Goal: Information Seeking & Learning: Learn about a topic

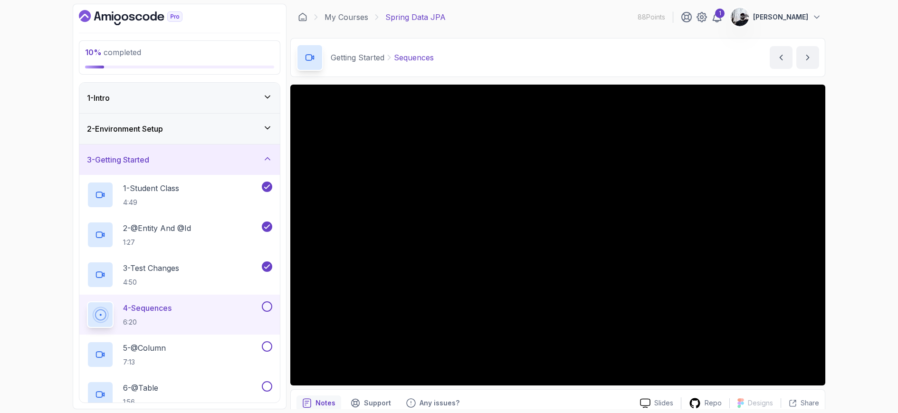
scroll to position [2, 0]
click at [133, 15] on icon "Dashboard" at bounding box center [132, 17] width 6 height 7
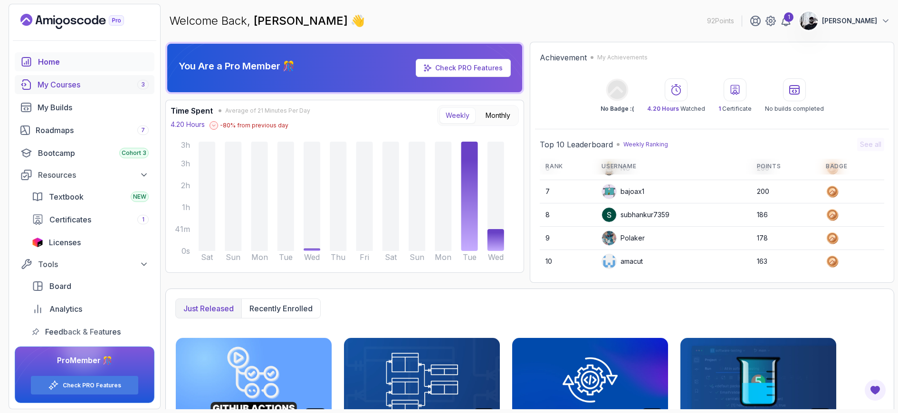
click at [75, 83] on div "My Courses 3" at bounding box center [93, 84] width 111 height 11
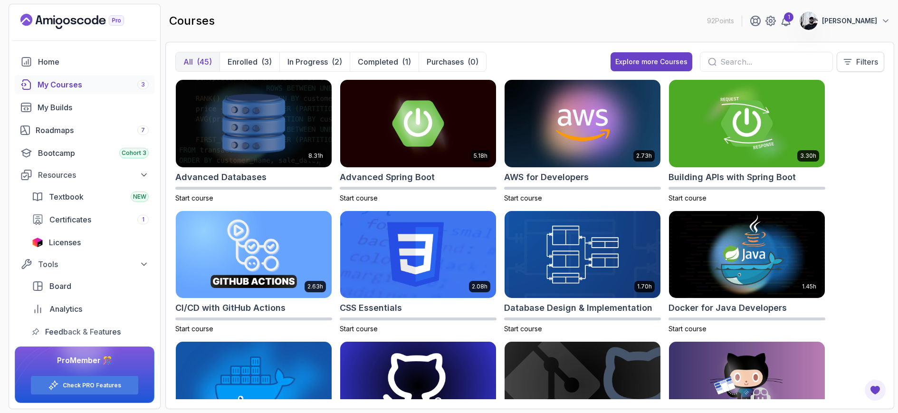
click at [853, 60] on button "Filters" at bounding box center [861, 62] width 48 height 20
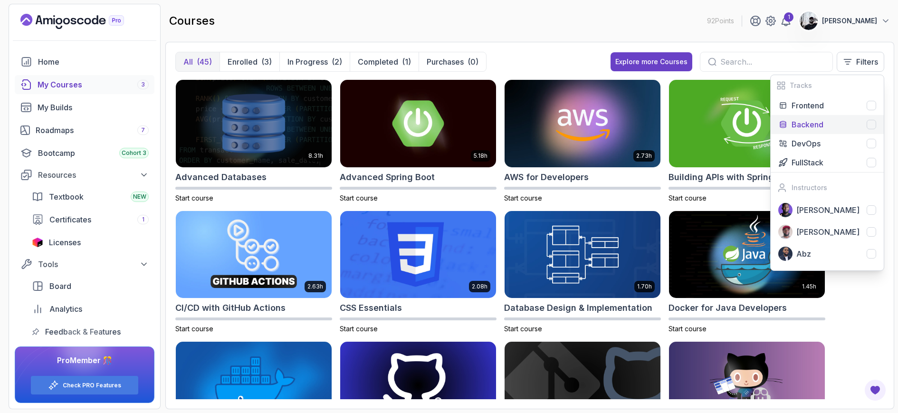
click at [851, 125] on div "Backend" at bounding box center [834, 124] width 85 height 11
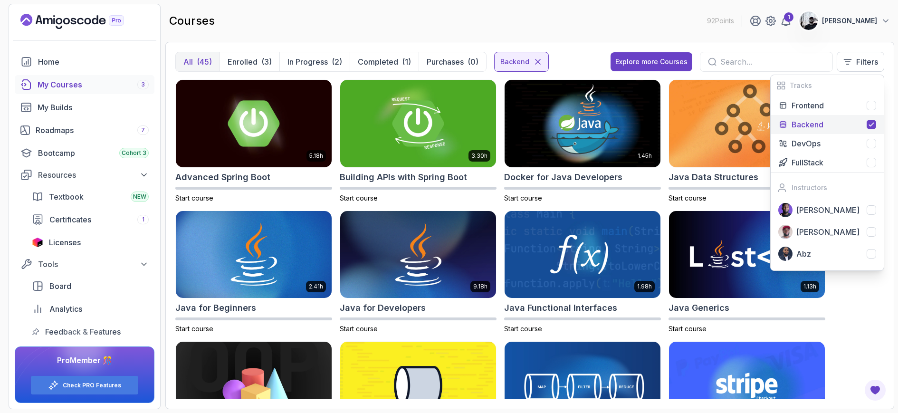
click at [866, 330] on div "5.18h Advanced Spring Boot Start course 3.30h Building APIs with Spring Boot St…" at bounding box center [529, 239] width 709 height 320
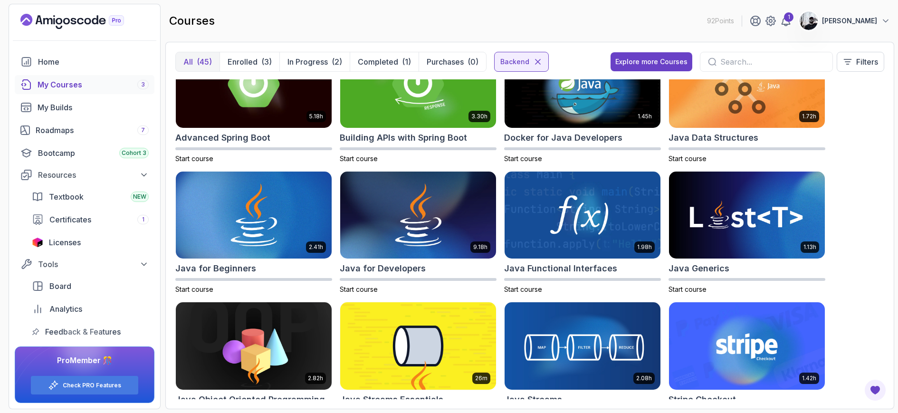
scroll to position [125, 0]
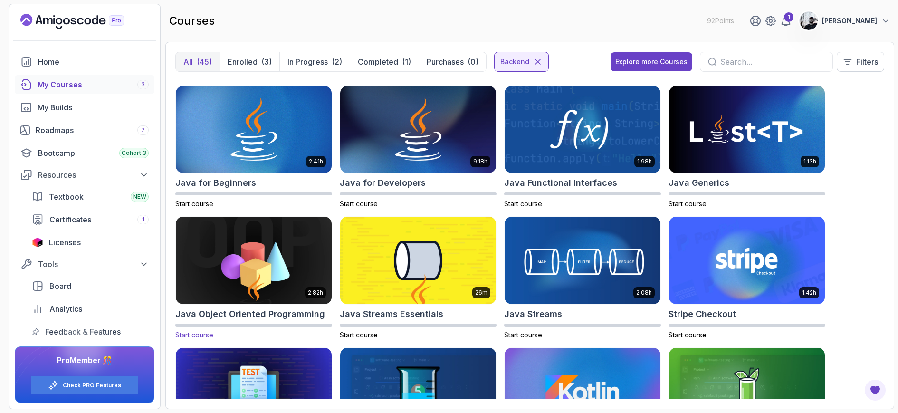
click at [276, 232] on img at bounding box center [253, 261] width 163 height 92
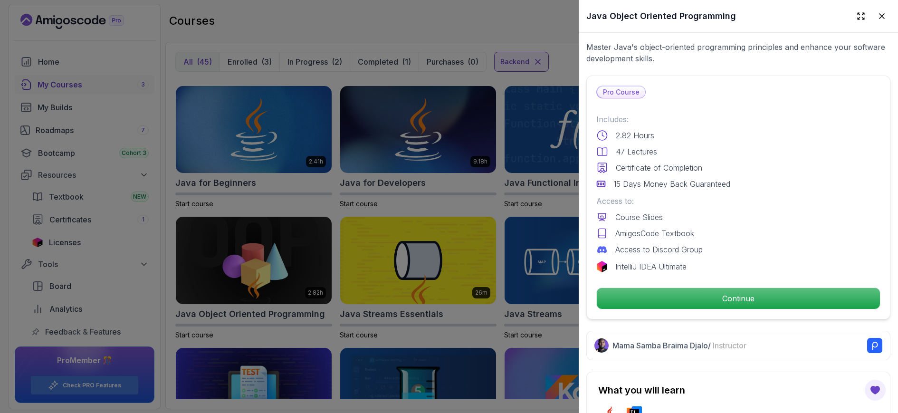
scroll to position [101, 0]
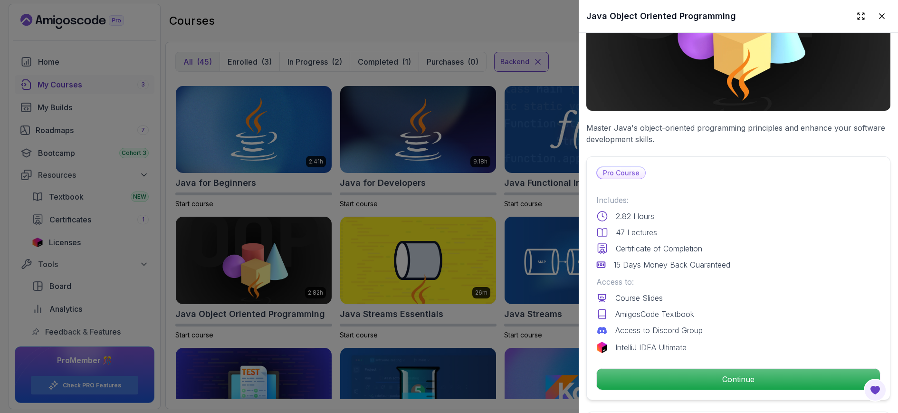
click at [492, 297] on div at bounding box center [449, 206] width 898 height 413
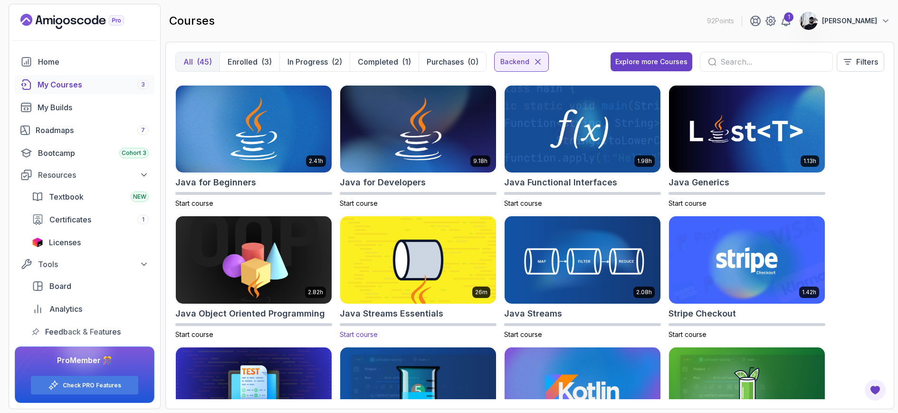
scroll to position [0, 0]
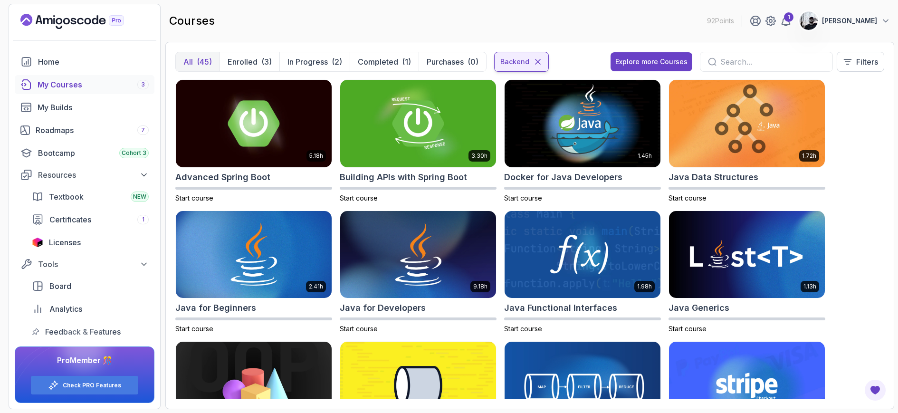
click at [541, 67] on div "Backend" at bounding box center [521, 62] width 55 height 20
click at [540, 64] on icon at bounding box center [538, 62] width 10 height 10
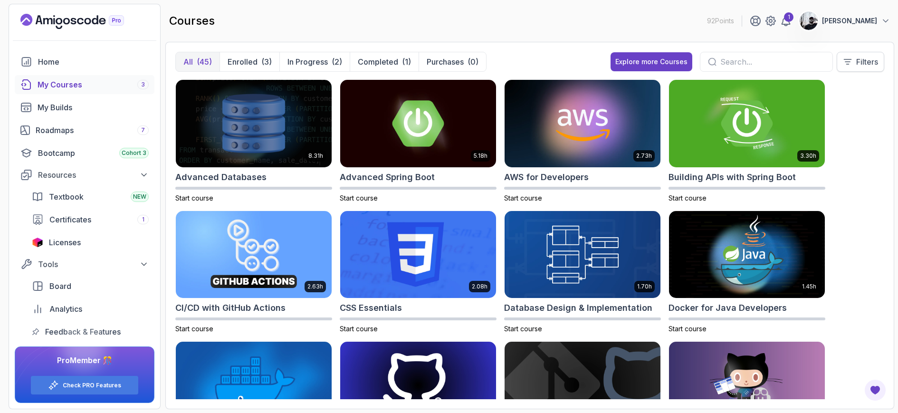
click at [869, 62] on p "Filters" at bounding box center [867, 61] width 22 height 11
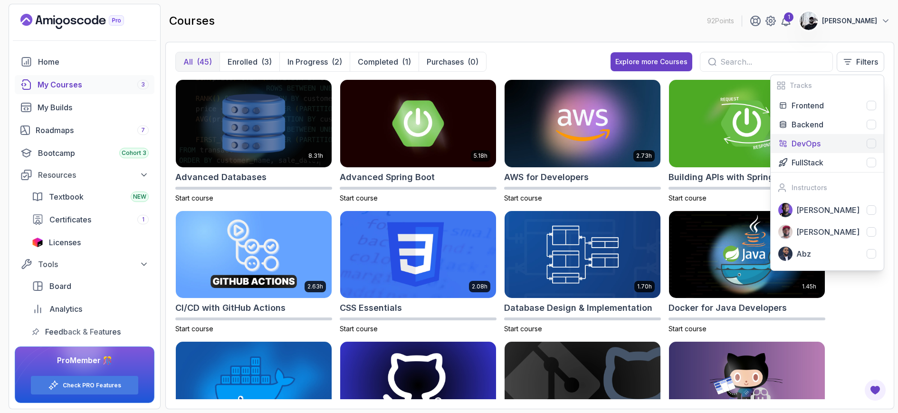
click at [876, 143] on div at bounding box center [872, 144] width 10 height 10
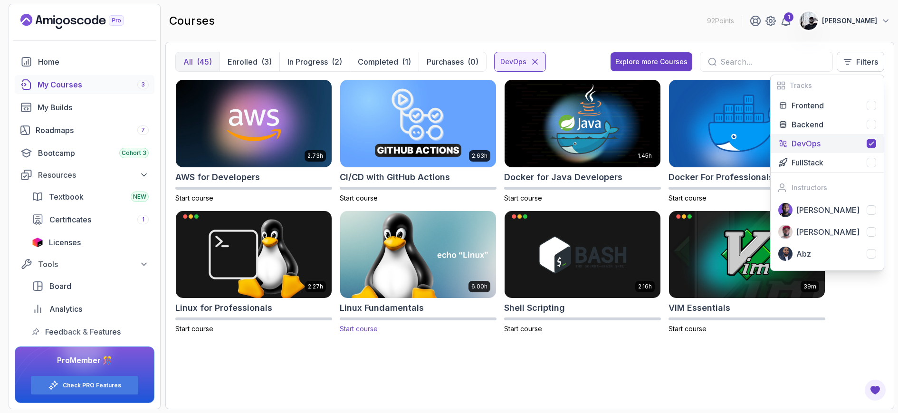
drag, startPoint x: 469, startPoint y: 369, endPoint x: 428, endPoint y: 319, distance: 64.8
click at [469, 369] on div "2.73h AWS for Developers Start course 2.63h CI/CD with GitHub Actions Start cou…" at bounding box center [529, 239] width 709 height 320
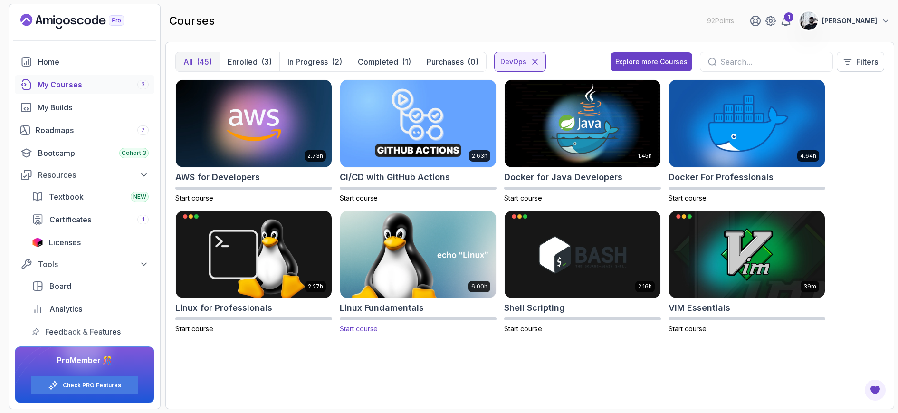
click at [424, 288] on img at bounding box center [417, 255] width 163 height 92
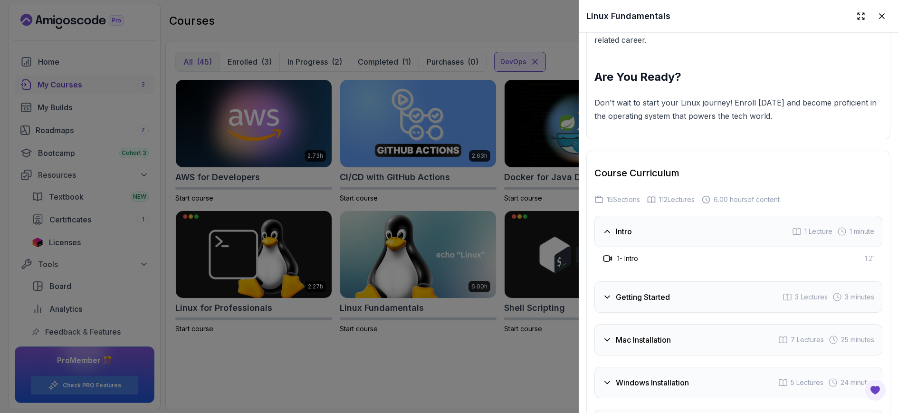
scroll to position [1929, 0]
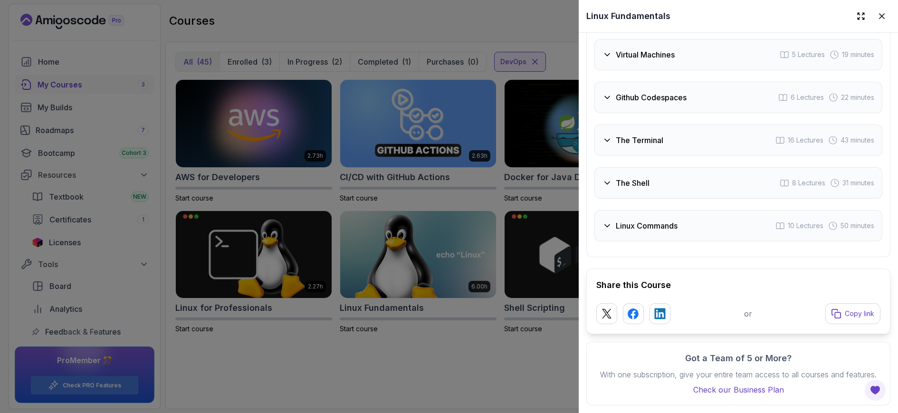
click at [541, 345] on div at bounding box center [449, 206] width 898 height 413
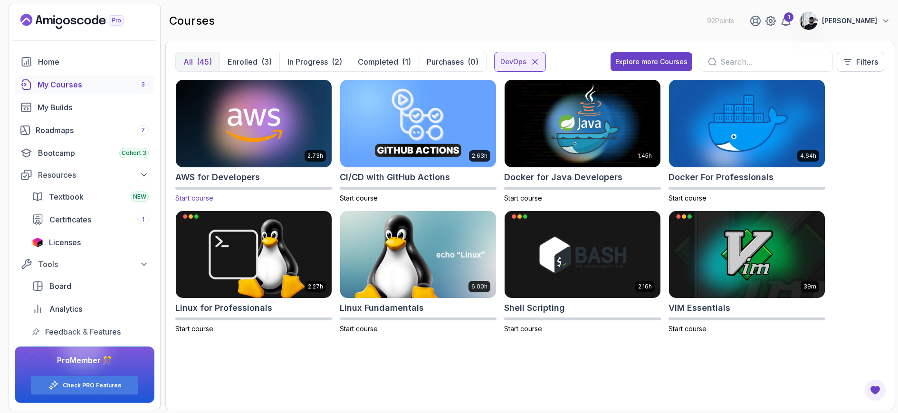
click at [255, 128] on img at bounding box center [253, 123] width 163 height 92
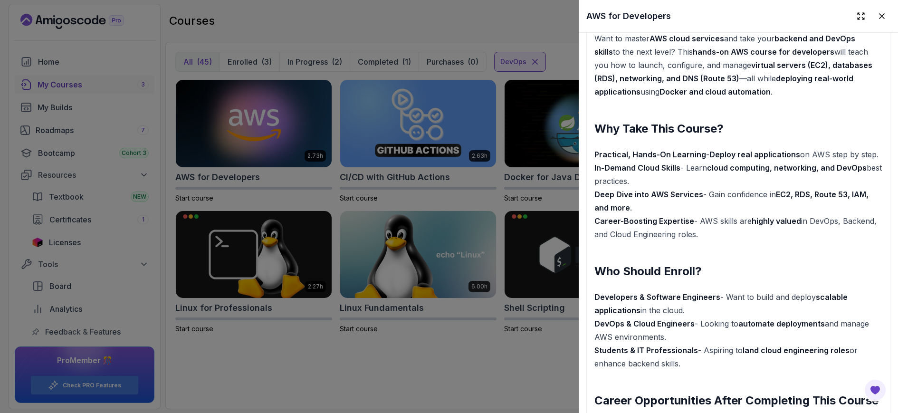
scroll to position [1547, 0]
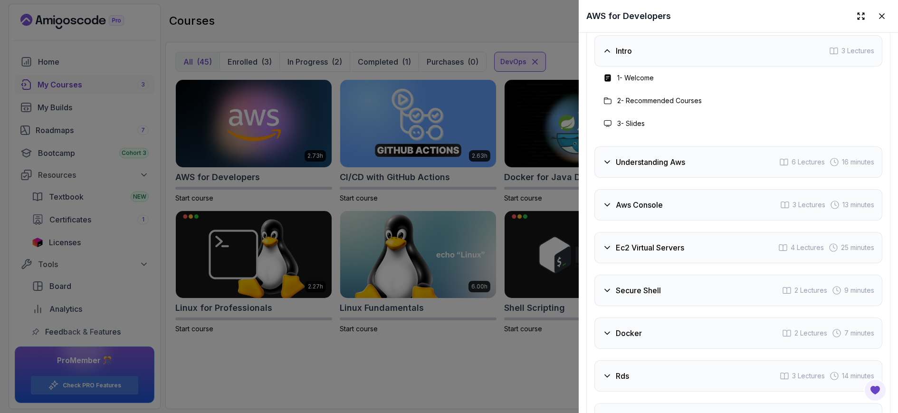
drag, startPoint x: 527, startPoint y: 375, endPoint x: 531, endPoint y: 372, distance: 5.4
click at [527, 375] on div at bounding box center [449, 206] width 898 height 413
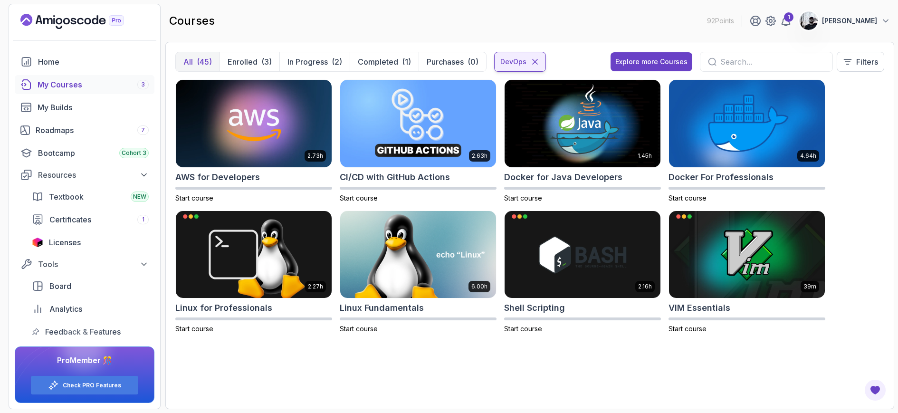
click at [531, 61] on icon at bounding box center [535, 62] width 10 height 10
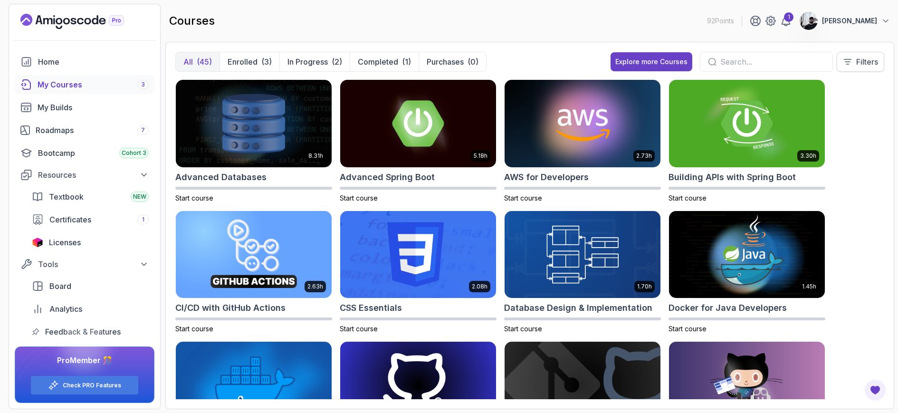
click at [862, 66] on p "Filters" at bounding box center [867, 61] width 22 height 11
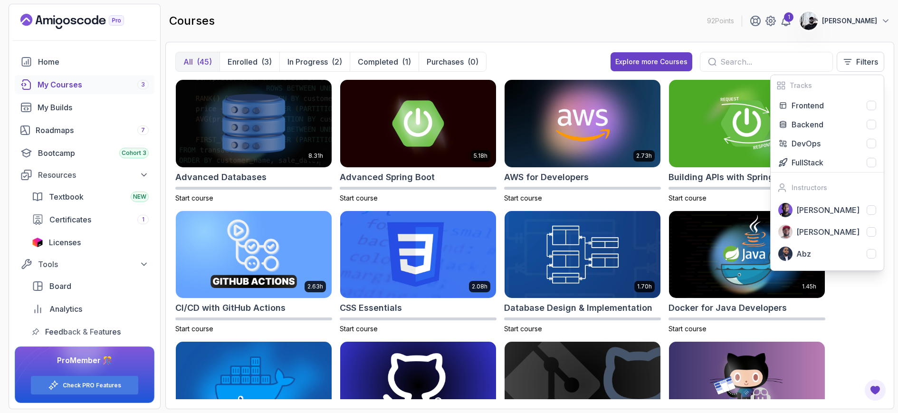
click at [566, 53] on div "All (45) Enrolled (3) In Progress (2) Completed (1) Purchases (0) Explore more …" at bounding box center [529, 66] width 709 height 28
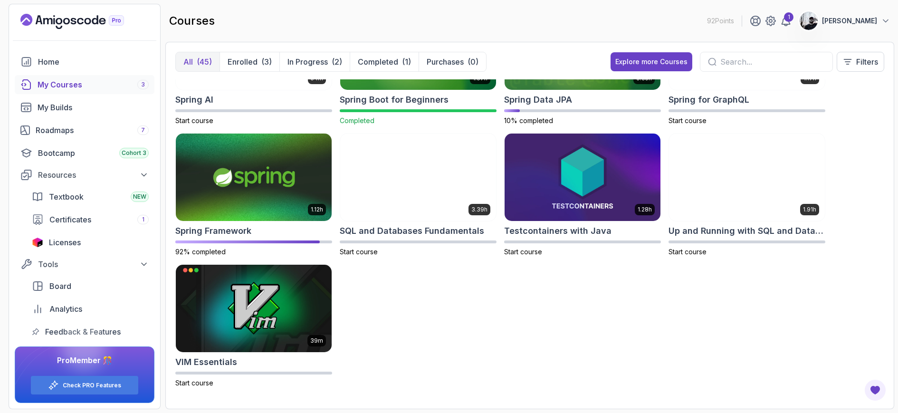
scroll to position [1186, 0]
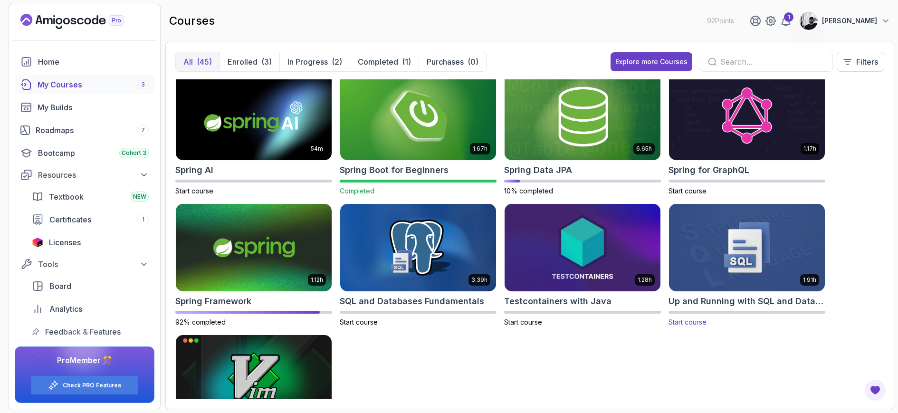
click at [773, 255] on img at bounding box center [746, 248] width 163 height 92
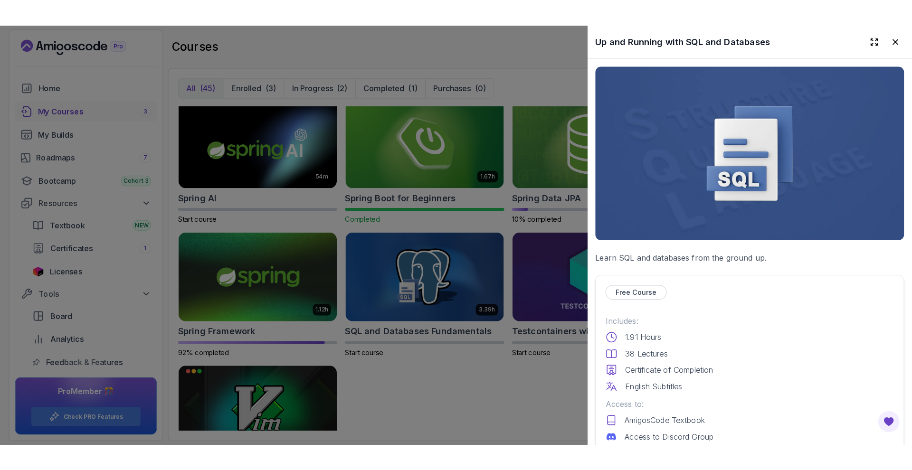
scroll to position [203, 0]
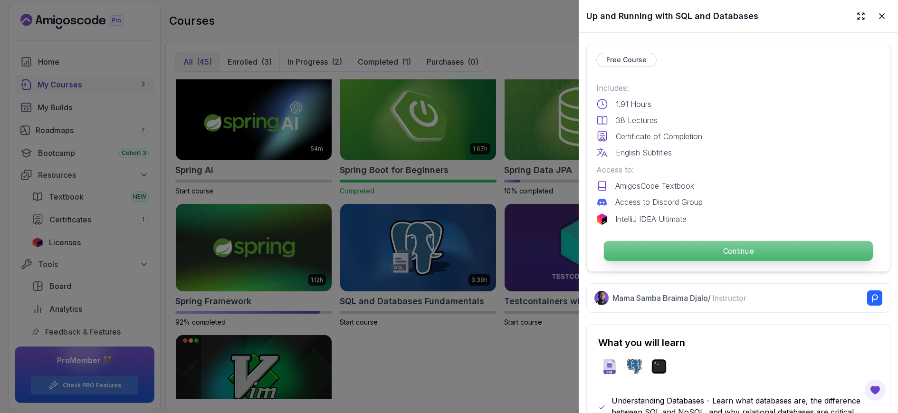
click at [719, 241] on p "Continue" at bounding box center [738, 251] width 269 height 20
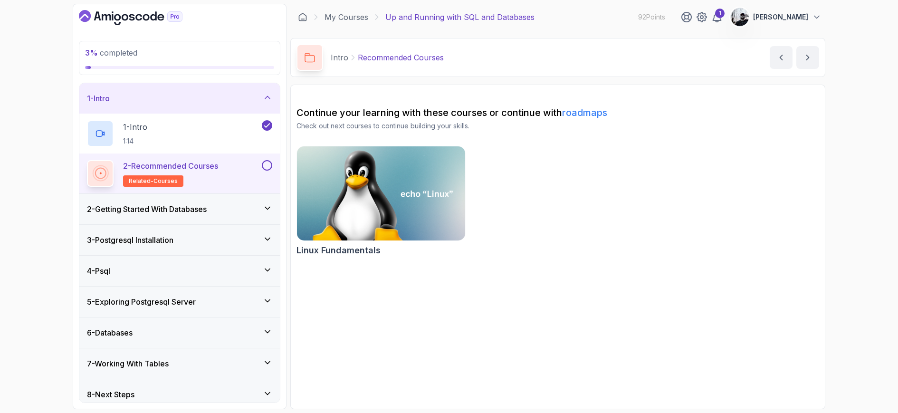
click at [268, 166] on button at bounding box center [267, 165] width 10 height 10
click at [269, 207] on icon at bounding box center [268, 208] width 10 height 10
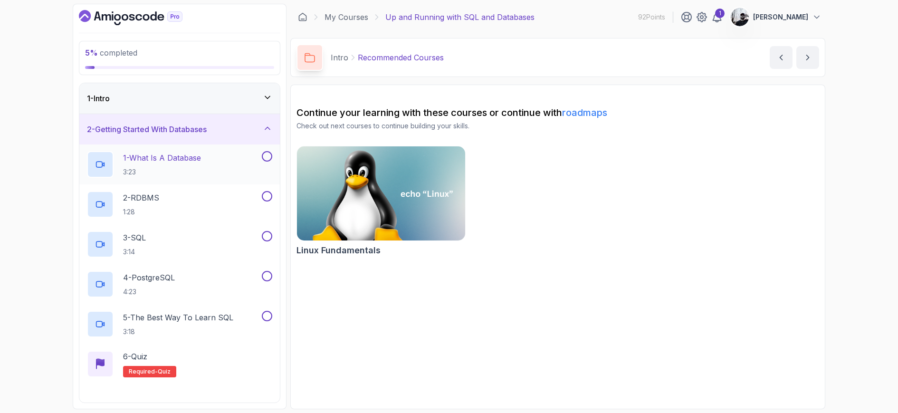
click at [201, 163] on h2 "1 - What Is A Database 3:23" at bounding box center [162, 164] width 78 height 25
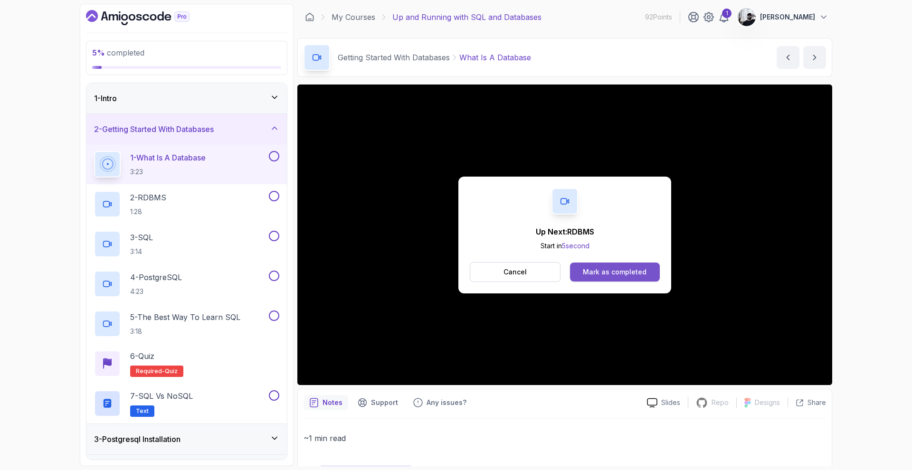
click at [606, 281] on button "Mark as completed" at bounding box center [615, 272] width 90 height 19
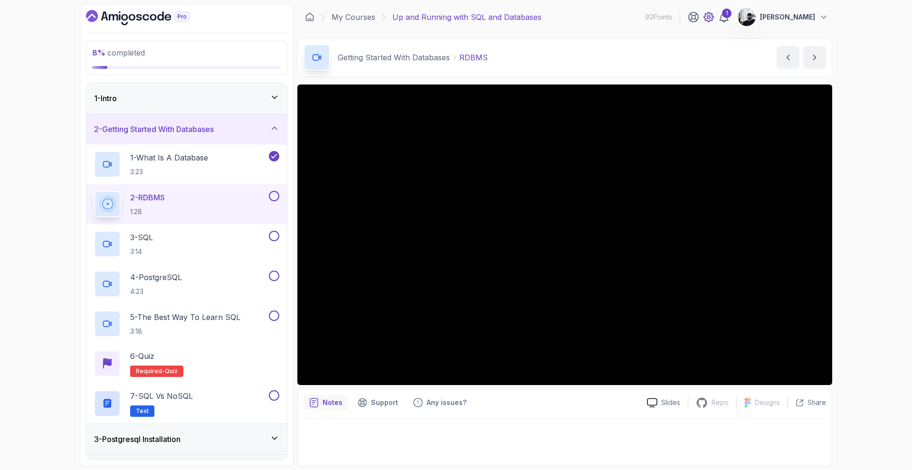
click at [715, 22] on icon at bounding box center [708, 16] width 11 height 11
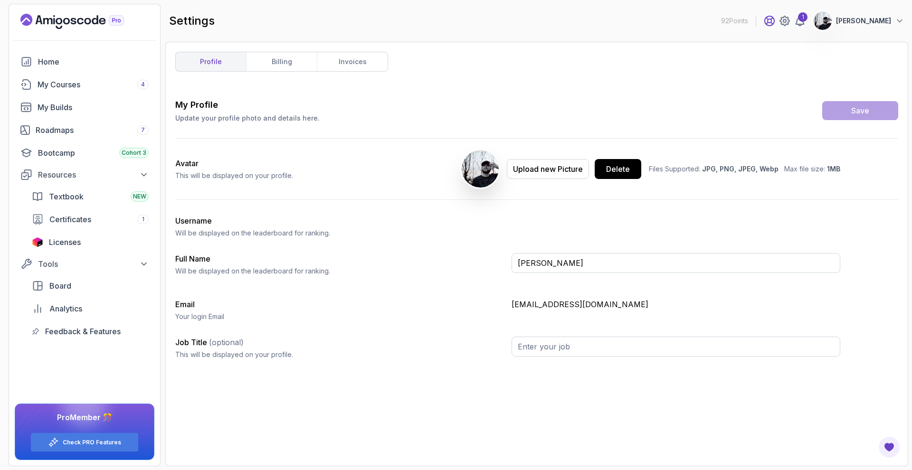
click at [775, 18] on icon at bounding box center [770, 21] width 10 height 10
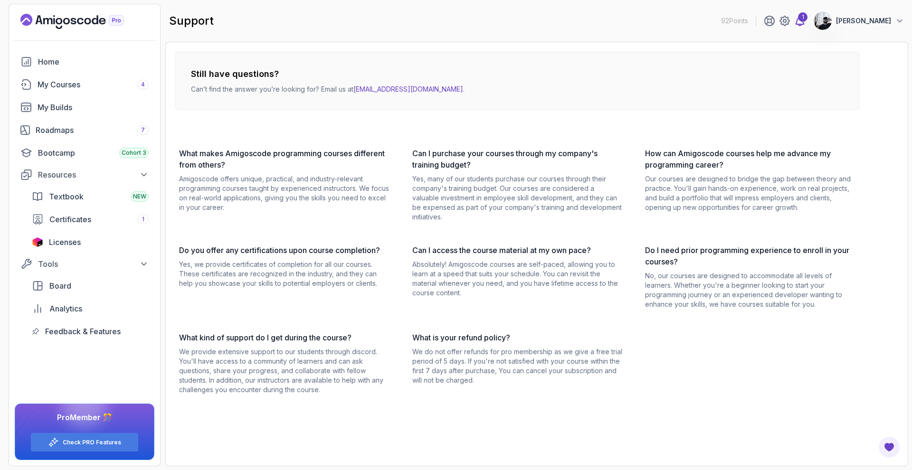
click at [806, 22] on icon at bounding box center [800, 20] width 11 height 11
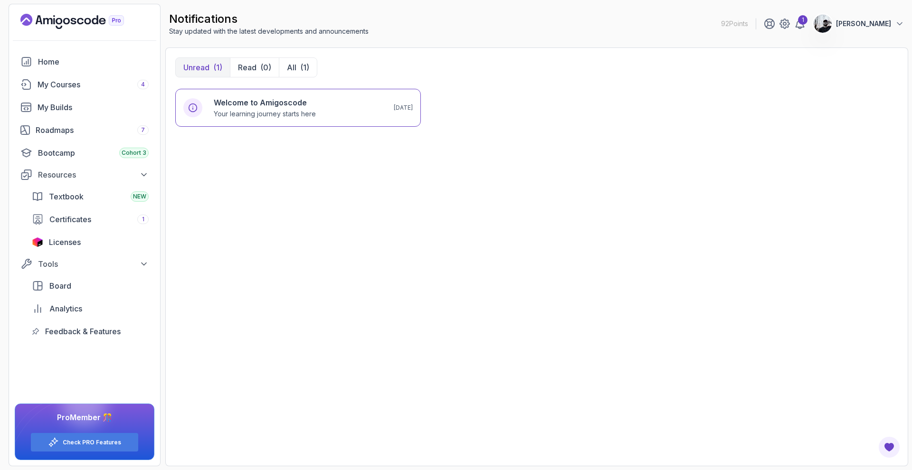
click at [861, 29] on button "[PERSON_NAME]" at bounding box center [859, 23] width 91 height 19
click at [556, 144] on div "Welcome to Amigoscode Your learning journey starts here [DATE]" at bounding box center [536, 273] width 723 height 368
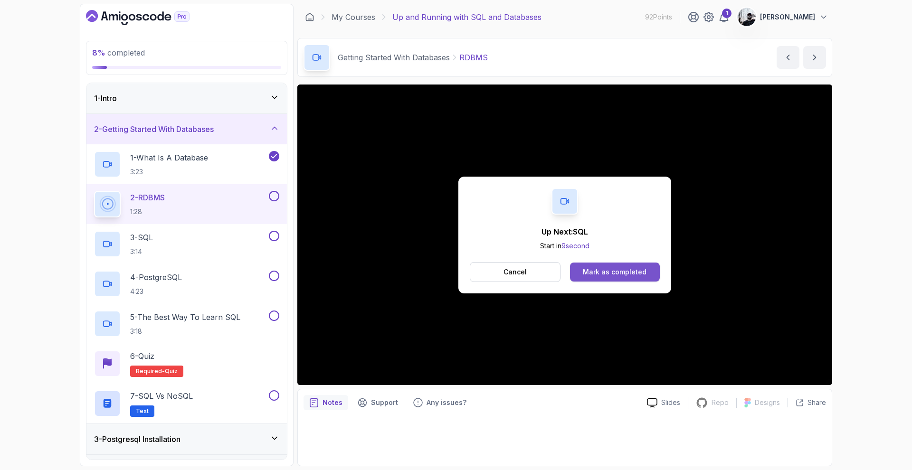
click at [624, 273] on div "Mark as completed" at bounding box center [615, 273] width 64 height 10
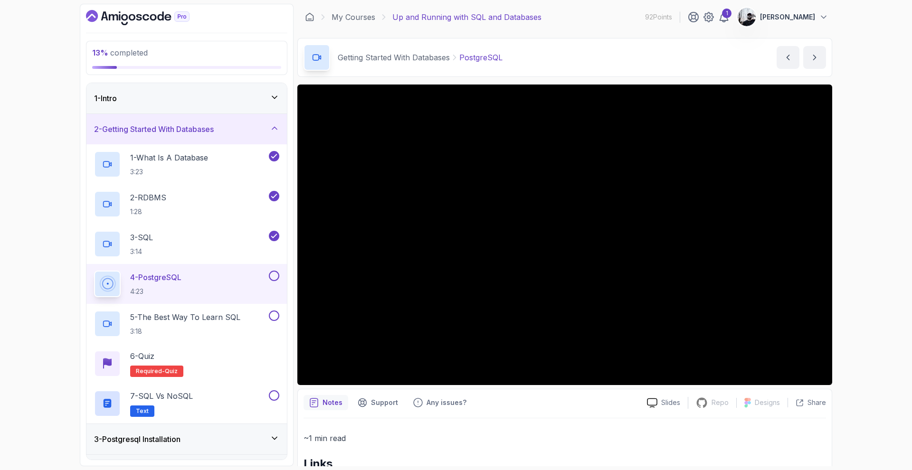
click at [179, 278] on p "4 - PostgreSQL" at bounding box center [155, 277] width 51 height 11
click at [213, 232] on div "3 - SQL 3:14" at bounding box center [180, 244] width 173 height 27
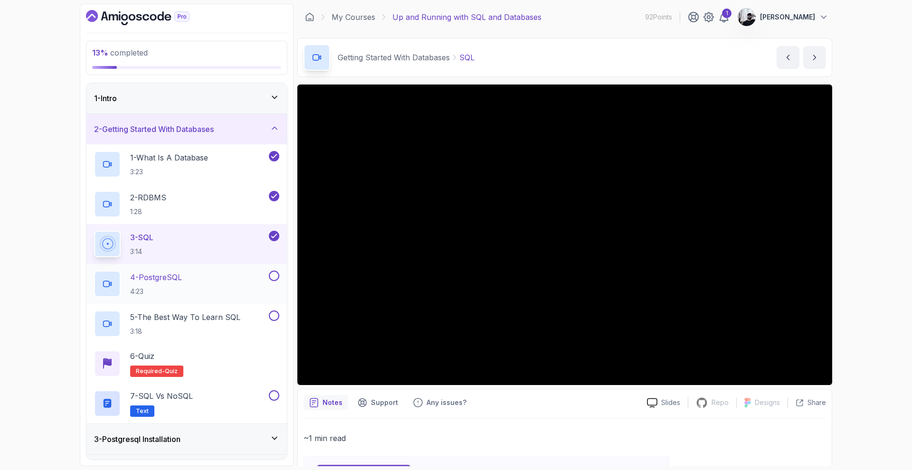
click at [212, 278] on div "4 - PostgreSQL 4:23" at bounding box center [180, 284] width 173 height 27
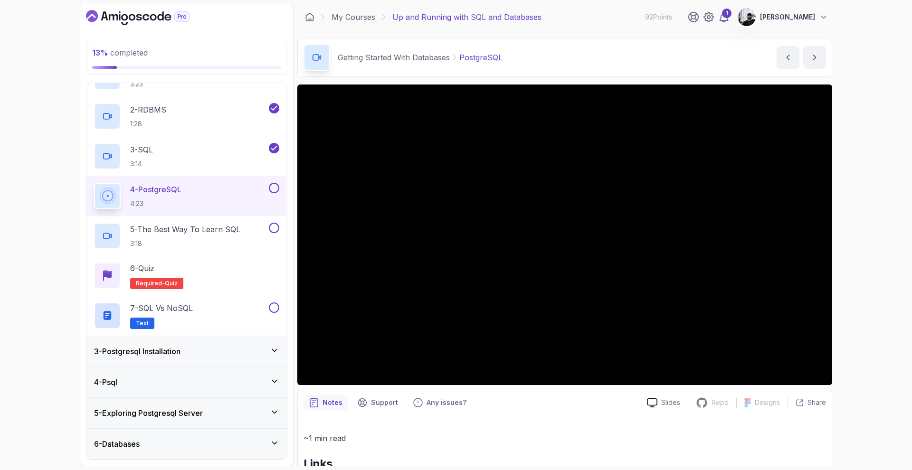
scroll to position [149, 0]
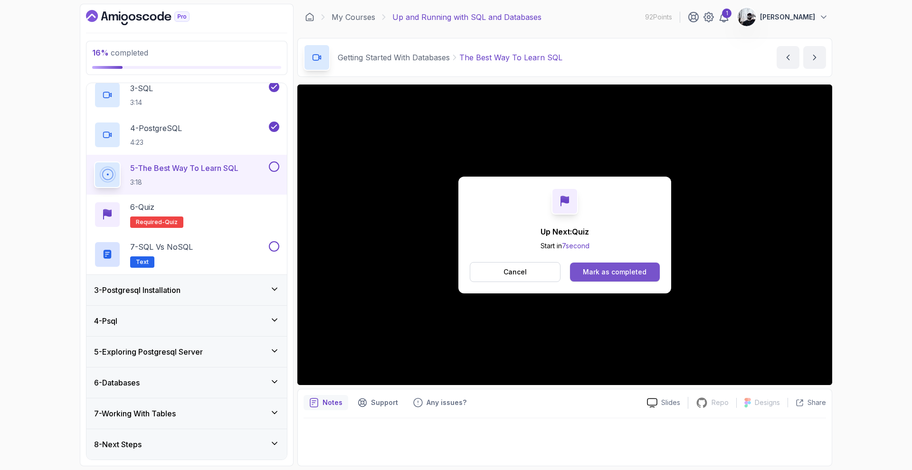
click at [614, 272] on div "Mark as completed" at bounding box center [615, 273] width 64 height 10
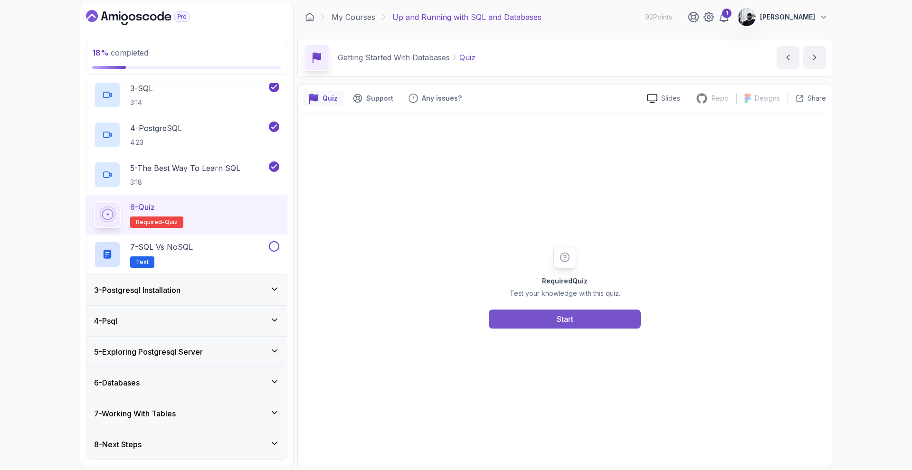
click at [571, 318] on div "Start" at bounding box center [565, 319] width 17 height 11
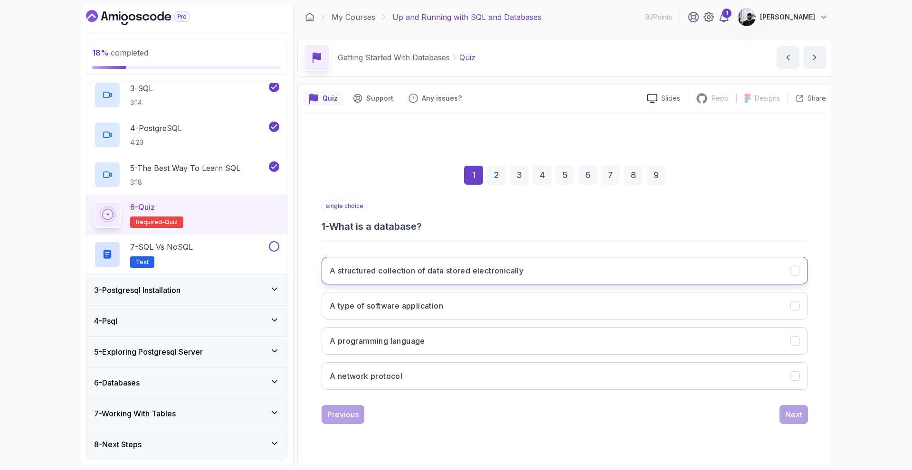
click at [464, 263] on button "A structured collection of data stored electronically" at bounding box center [565, 271] width 487 height 28
click at [793, 413] on div "Next" at bounding box center [794, 414] width 17 height 11
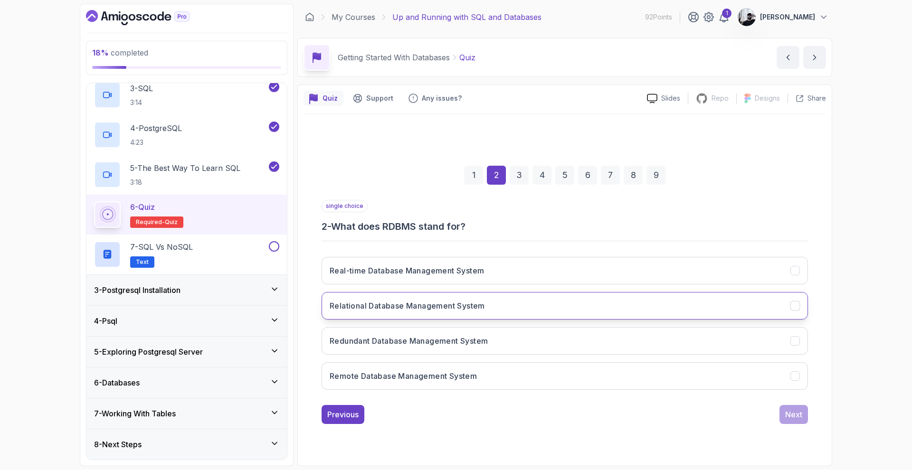
click at [494, 301] on button "Relational Database Management System" at bounding box center [565, 306] width 487 height 28
click at [791, 413] on div "Next" at bounding box center [794, 414] width 17 height 11
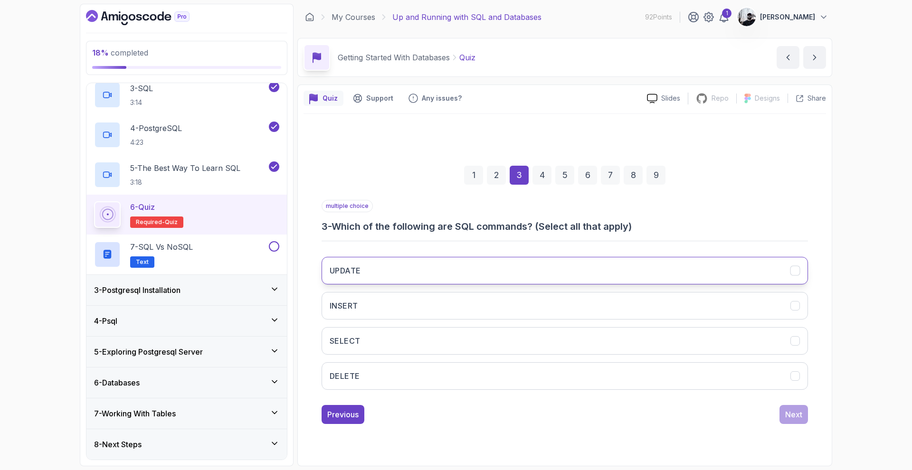
click at [419, 272] on button "UPDATE" at bounding box center [565, 271] width 487 height 28
click at [411, 296] on button "INSERT" at bounding box center [565, 306] width 487 height 28
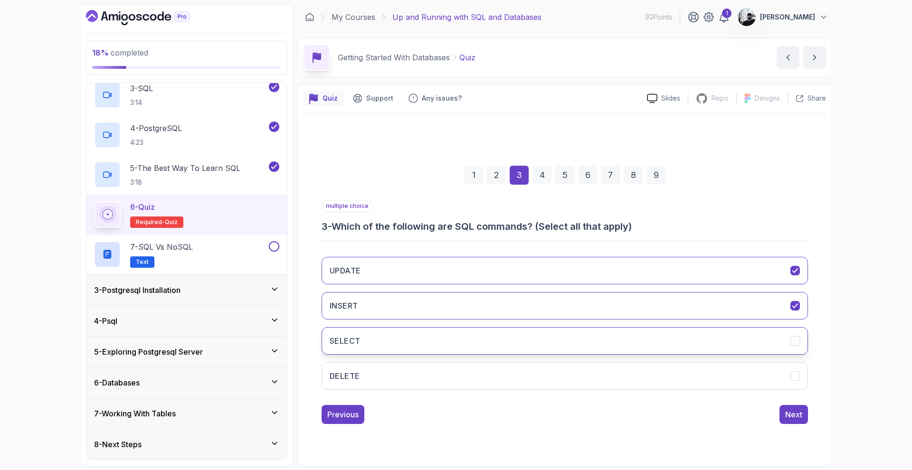
click at [413, 341] on button "SELECT" at bounding box center [565, 341] width 487 height 28
click at [432, 379] on button "DELETE" at bounding box center [565, 377] width 487 height 28
click at [793, 413] on div "Next" at bounding box center [794, 414] width 17 height 11
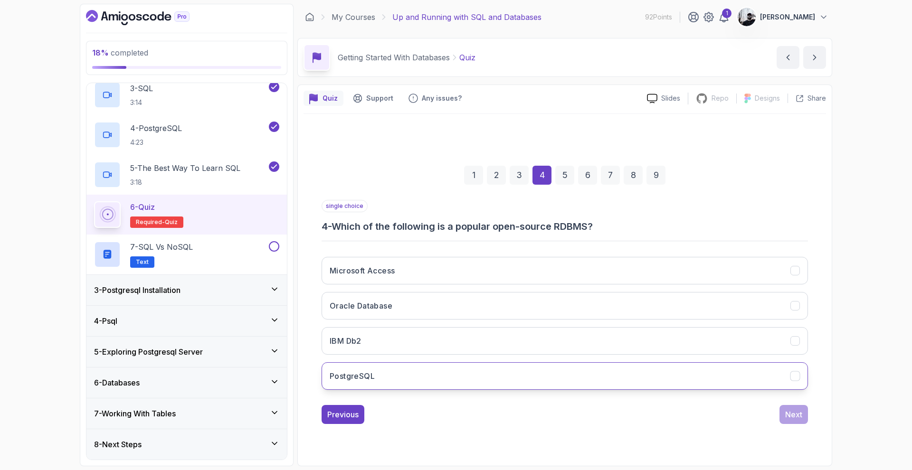
click at [414, 377] on button "PostgreSQL" at bounding box center [565, 377] width 487 height 28
click at [795, 413] on div "Next" at bounding box center [794, 414] width 17 height 11
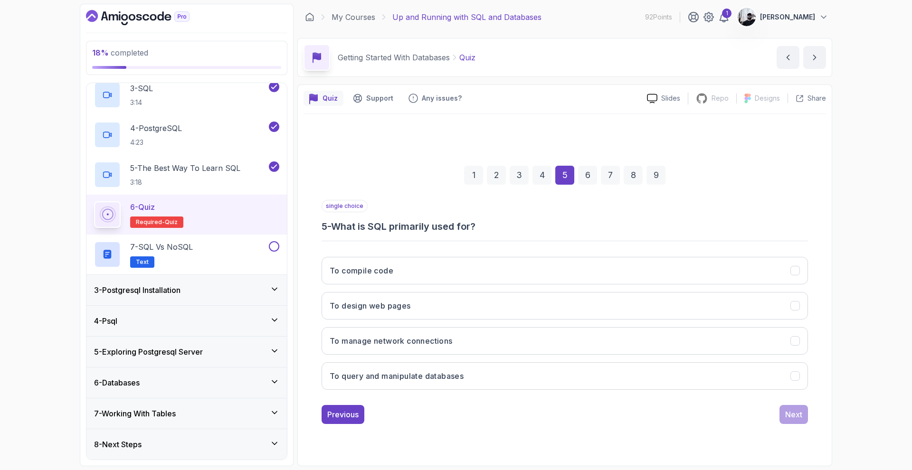
click at [539, 176] on div "4" at bounding box center [542, 175] width 19 height 19
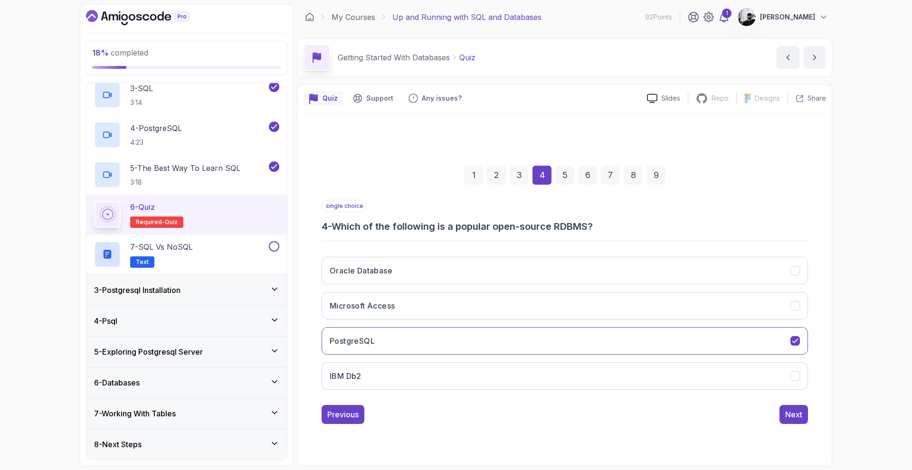
click at [560, 175] on div "5" at bounding box center [565, 175] width 19 height 19
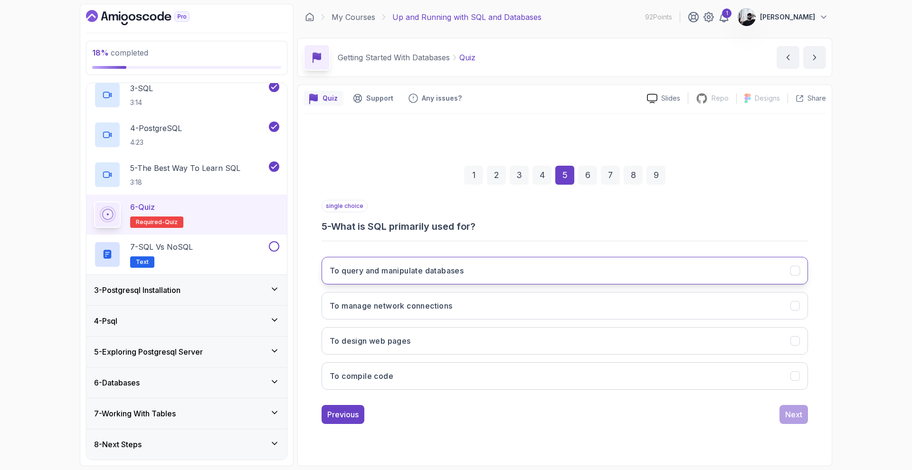
click at [424, 275] on h3 "To query and manipulate databases" at bounding box center [397, 270] width 134 height 11
click at [764, 413] on div "1 2 3 4 5 6 7 8 9 single choice 5 - What is SQL primarily used for? To query an…" at bounding box center [565, 287] width 523 height 346
click at [790, 413] on div "1 2 3 4 5 6 7 8 9 single choice 5 - What is SQL primarily used for? To query an…" at bounding box center [565, 287] width 523 height 289
drag, startPoint x: 791, startPoint y: 422, endPoint x: 778, endPoint y: 416, distance: 14.7
click at [791, 413] on button "Next" at bounding box center [794, 414] width 29 height 19
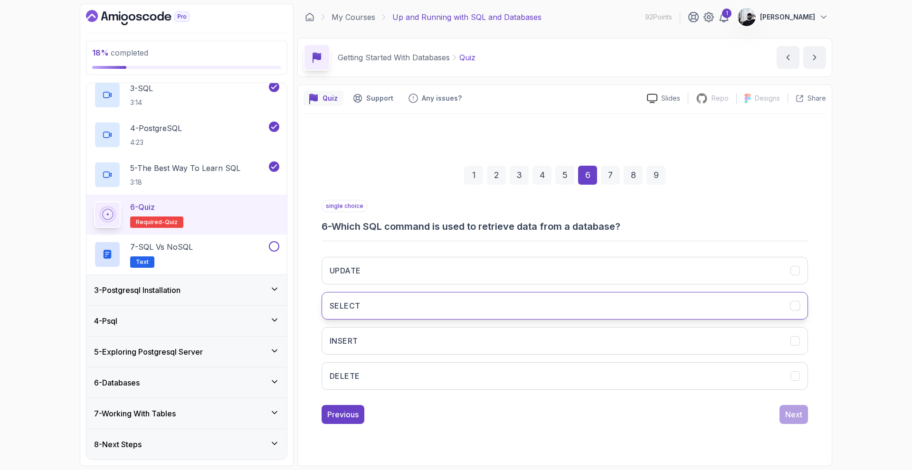
click at [386, 307] on button "SELECT" at bounding box center [565, 306] width 487 height 28
click at [775, 409] on div "Previous Next" at bounding box center [565, 414] width 487 height 19
click at [797, 413] on div "Next" at bounding box center [794, 414] width 17 height 11
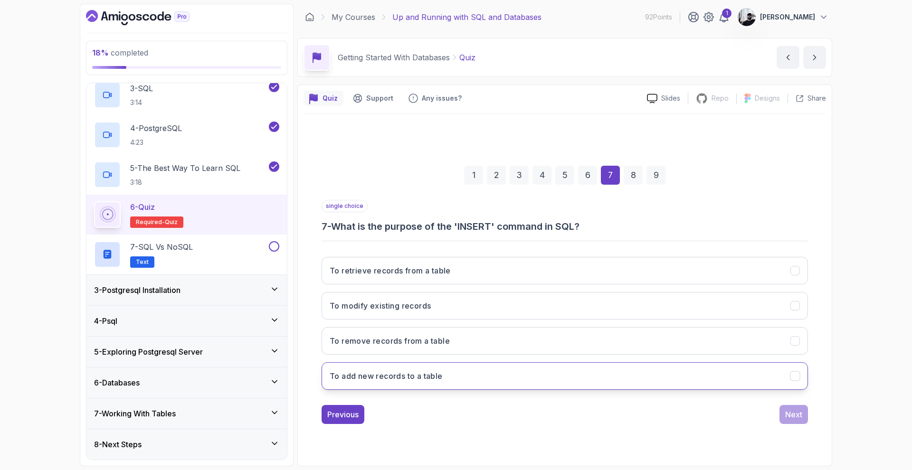
click at [398, 377] on h3 "To add new records to a table" at bounding box center [386, 376] width 113 height 11
click at [789, 413] on div "Next" at bounding box center [794, 414] width 17 height 11
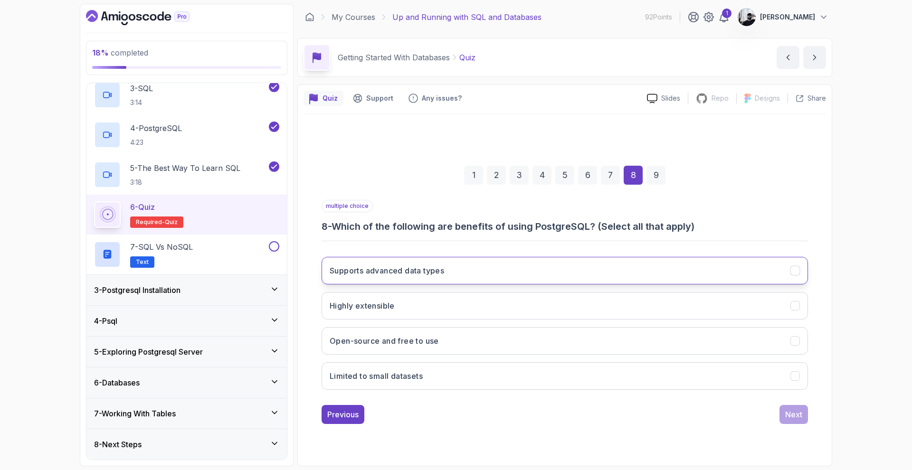
click at [432, 278] on button "Supports advanced data types" at bounding box center [565, 271] width 487 height 28
click at [399, 309] on button "Highly extensible" at bounding box center [565, 306] width 487 height 28
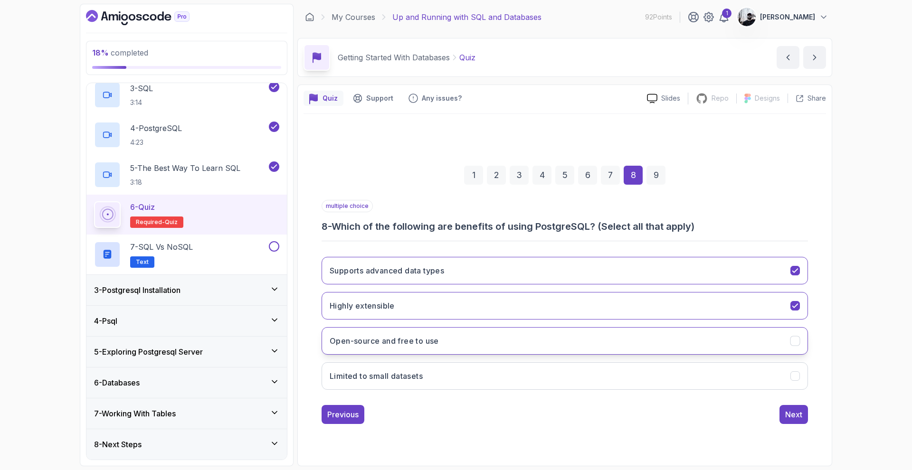
click at [455, 344] on button "Open-source and free to use" at bounding box center [565, 341] width 487 height 28
click at [791, 413] on div "Next" at bounding box center [794, 414] width 17 height 11
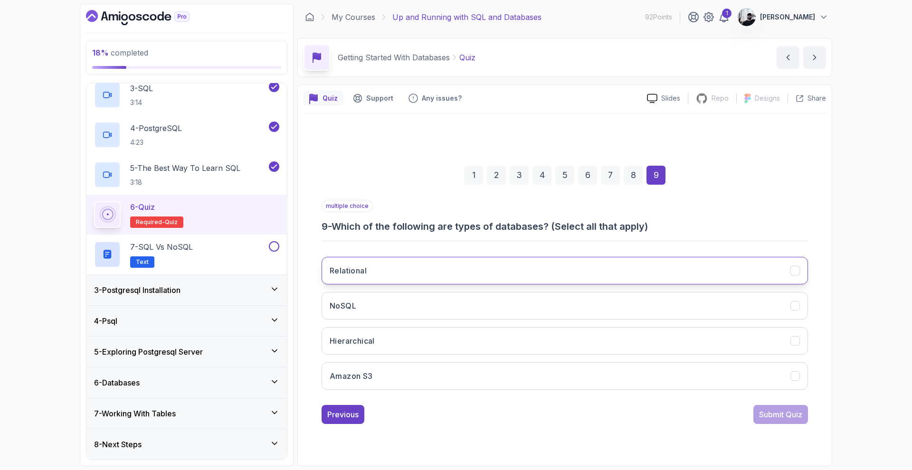
click at [446, 278] on button "Relational" at bounding box center [565, 271] width 487 height 28
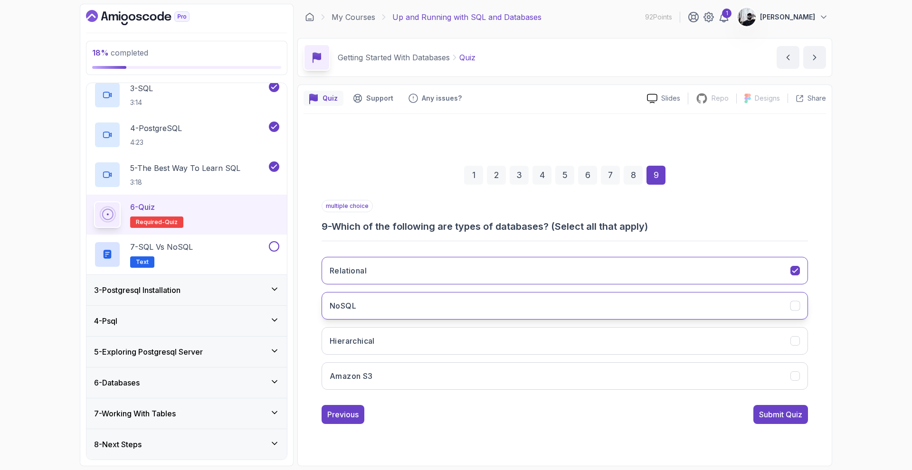
click at [440, 303] on button "NoSQL" at bounding box center [565, 306] width 487 height 28
click at [423, 338] on button "Hierarchical" at bounding box center [565, 341] width 487 height 28
click at [768, 408] on button "Submit Quiz" at bounding box center [781, 414] width 55 height 19
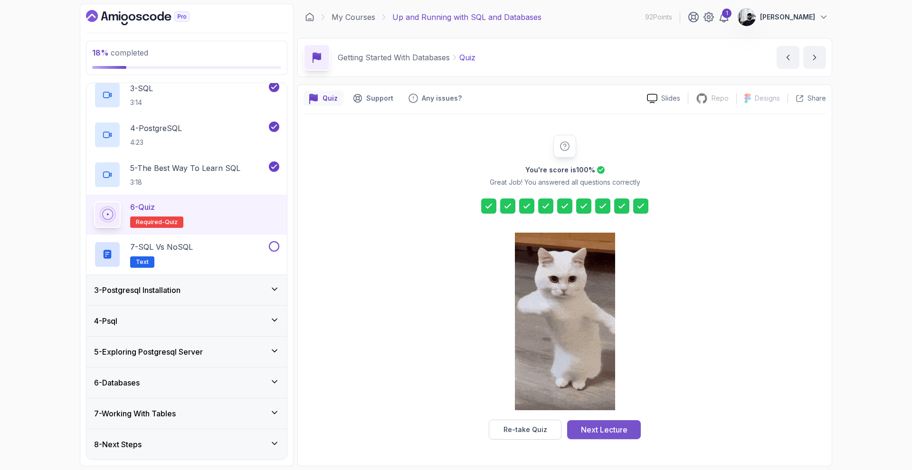
click at [604, 413] on div "Next Lecture" at bounding box center [604, 429] width 47 height 11
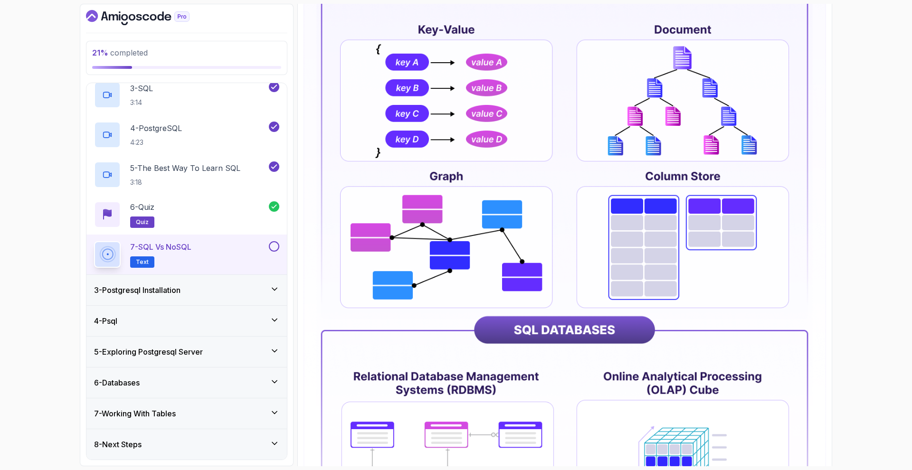
scroll to position [372, 0]
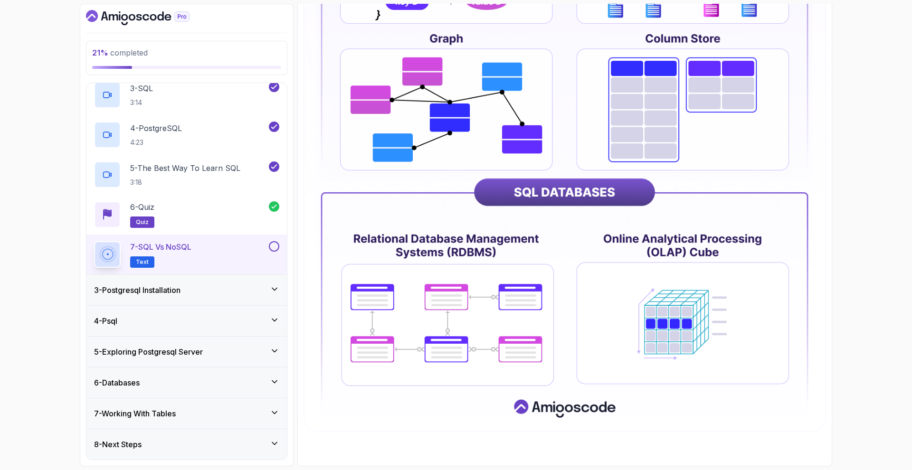
click at [275, 248] on button at bounding box center [274, 246] width 10 height 10
click at [219, 290] on div "3 - Postgresql Installation" at bounding box center [186, 290] width 185 height 11
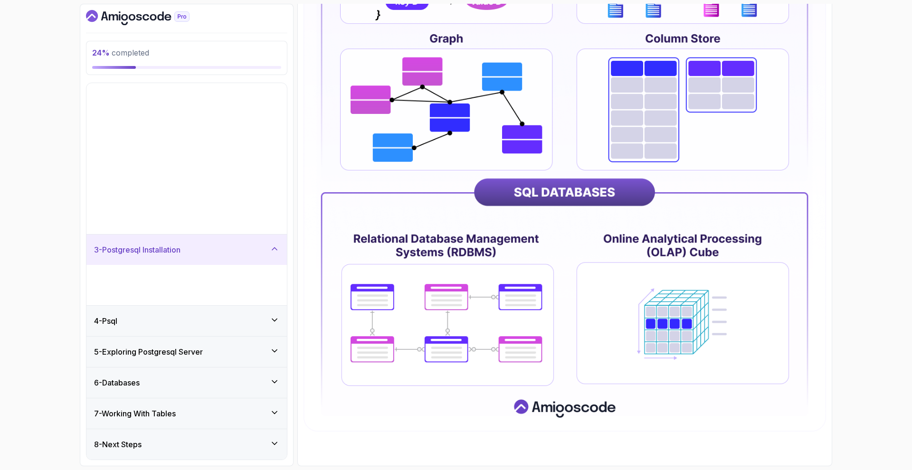
scroll to position [0, 0]
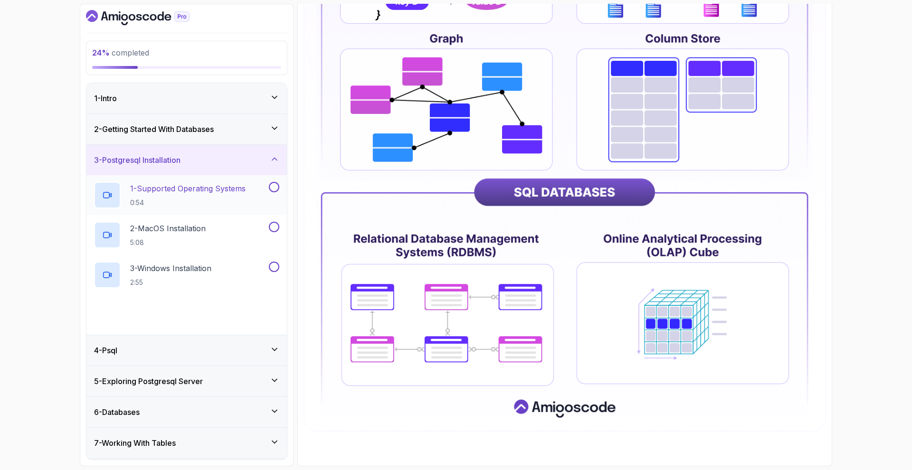
click at [204, 192] on p "1 - Supported Operating Systems" at bounding box center [187, 188] width 115 height 11
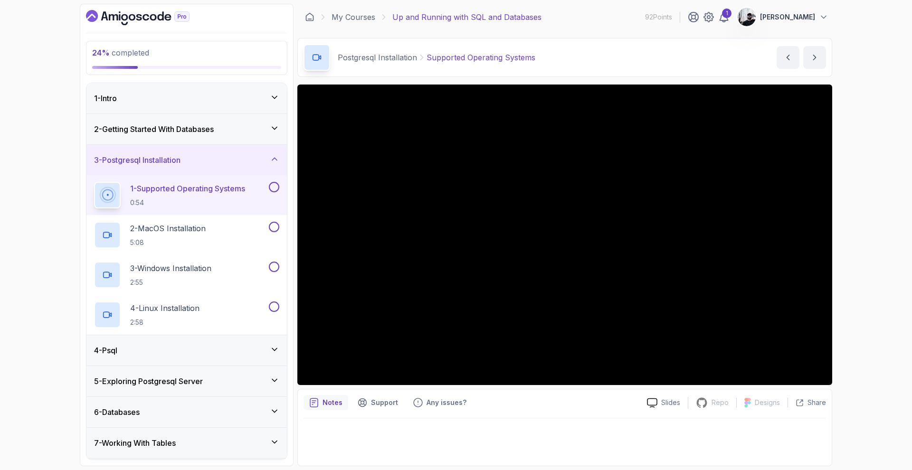
click at [175, 381] on h3 "5 - Exploring Postgresql Server" at bounding box center [148, 381] width 109 height 11
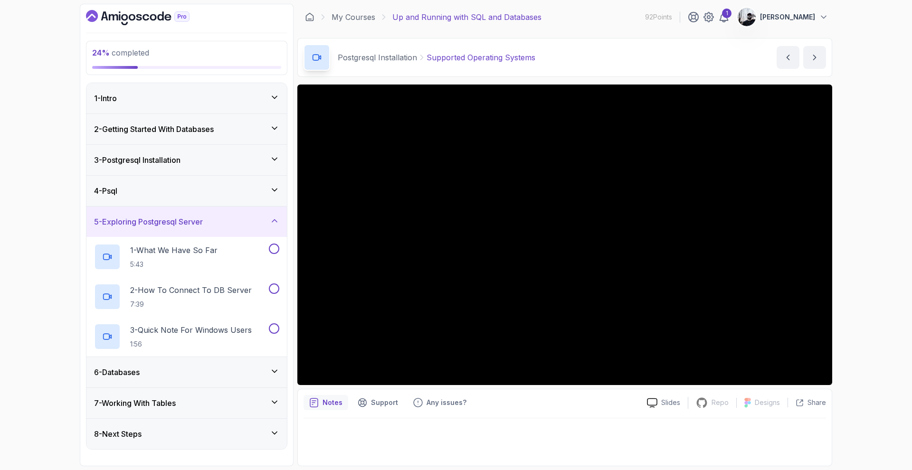
click at [176, 371] on div "6 - Databases" at bounding box center [186, 372] width 185 height 11
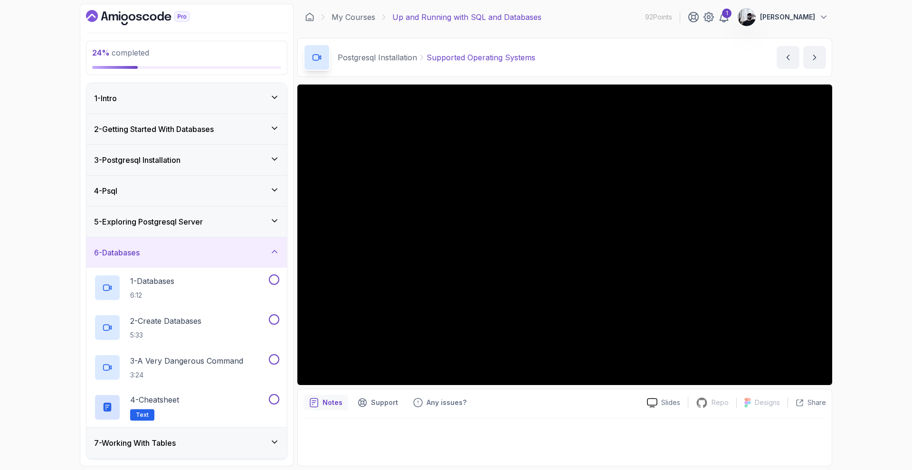
click at [203, 413] on div "7 - Working With Tables" at bounding box center [186, 443] width 185 height 11
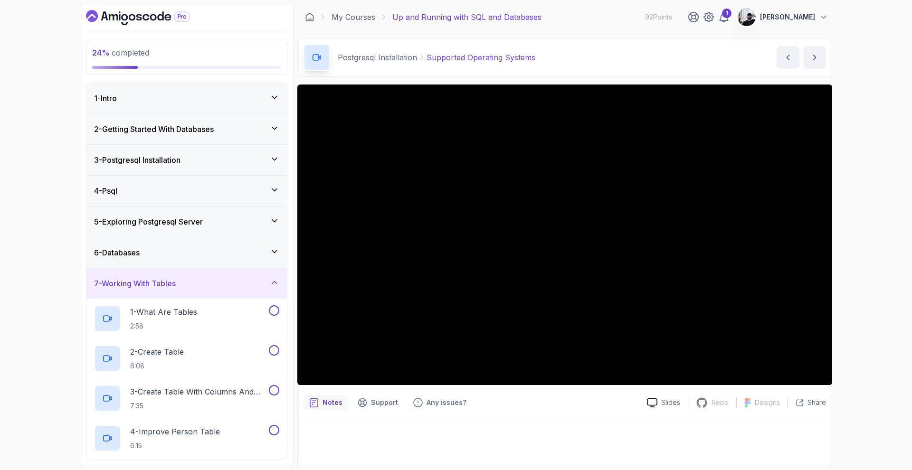
click at [181, 219] on h3 "5 - Exploring Postgresql Server" at bounding box center [148, 221] width 109 height 11
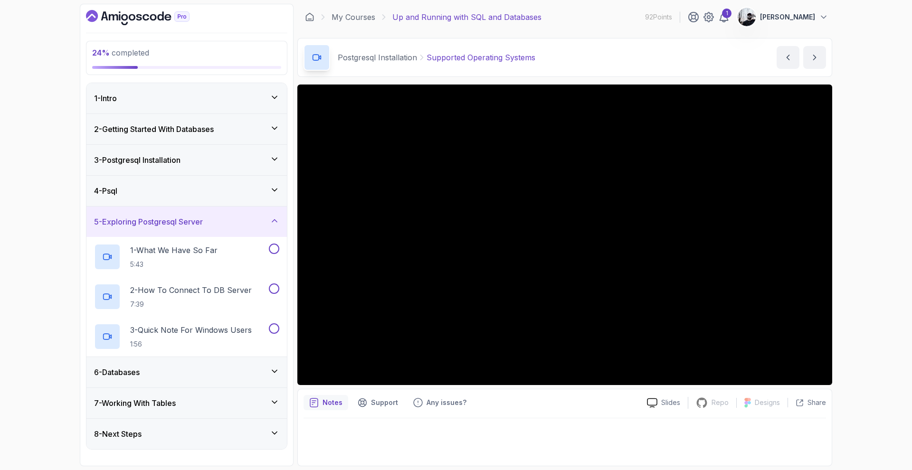
click at [183, 182] on div "4 - Psql" at bounding box center [186, 191] width 201 height 30
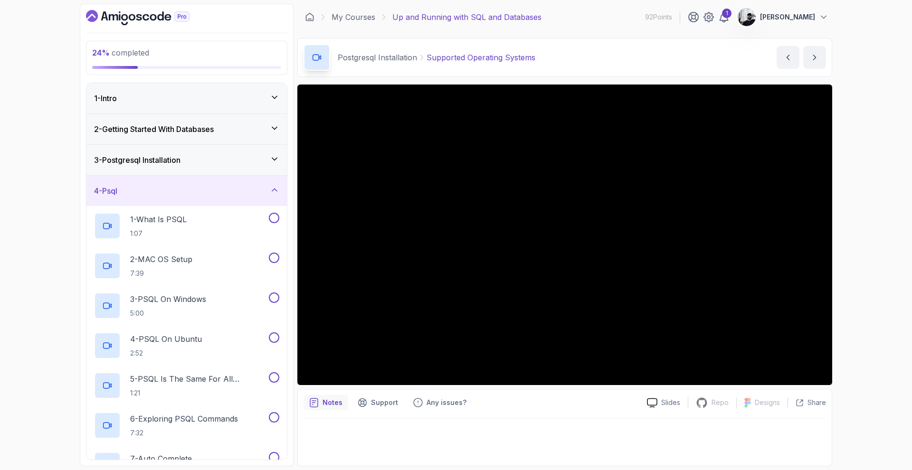
click at [203, 160] on div "3 - Postgresql Installation" at bounding box center [186, 159] width 185 height 11
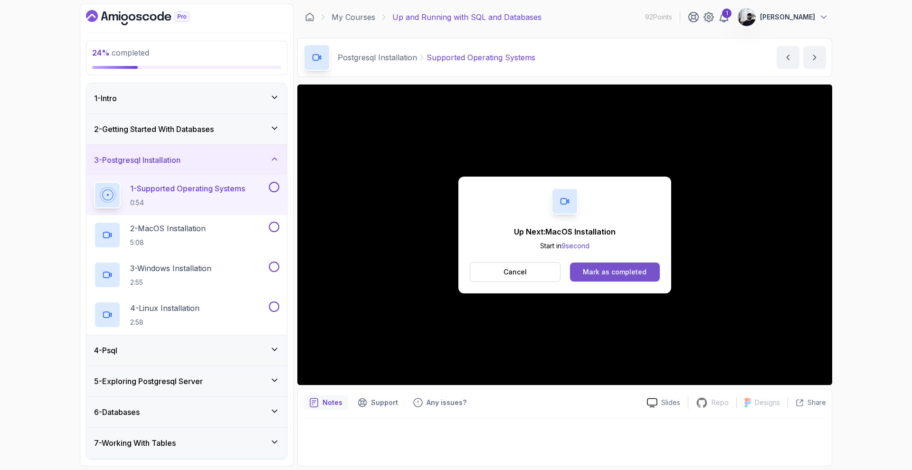
click at [607, 278] on button "Mark as completed" at bounding box center [615, 272] width 90 height 19
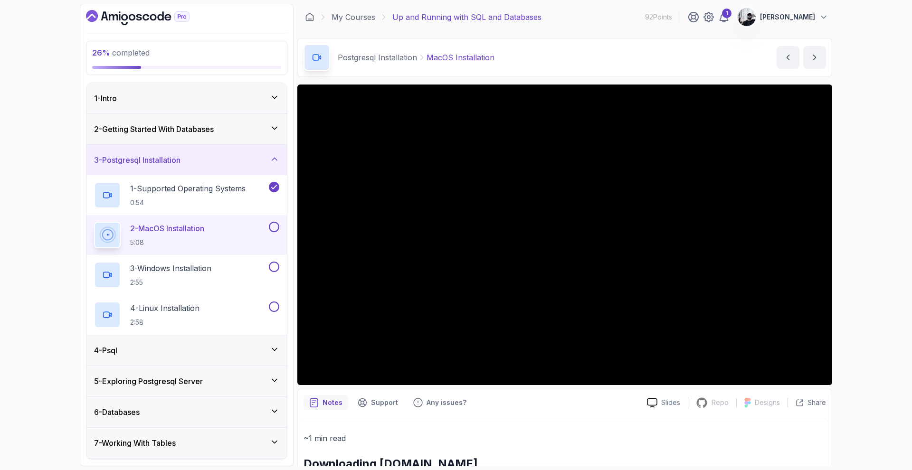
scroll to position [53, 0]
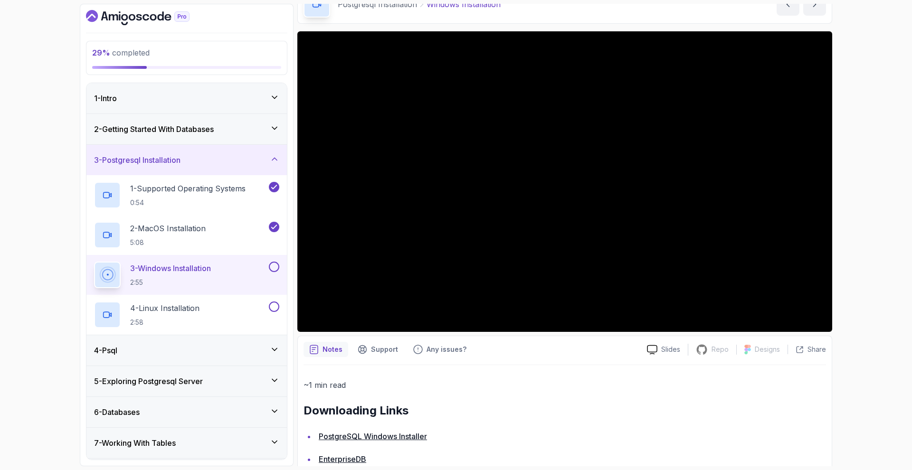
click at [272, 268] on button at bounding box center [274, 267] width 10 height 10
click at [275, 309] on button at bounding box center [274, 307] width 10 height 10
click at [254, 349] on div "4 - Psql" at bounding box center [186, 350] width 185 height 11
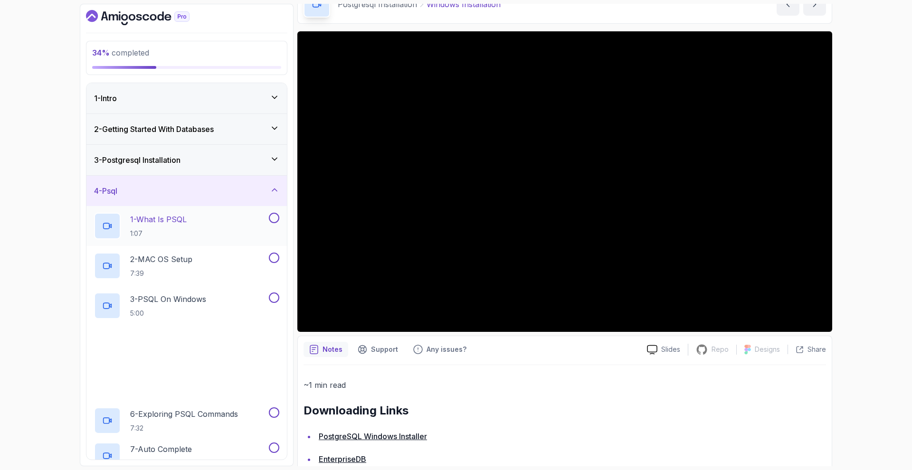
click at [187, 228] on h2 "1 - What Is PSQL 1:07" at bounding box center [158, 226] width 57 height 25
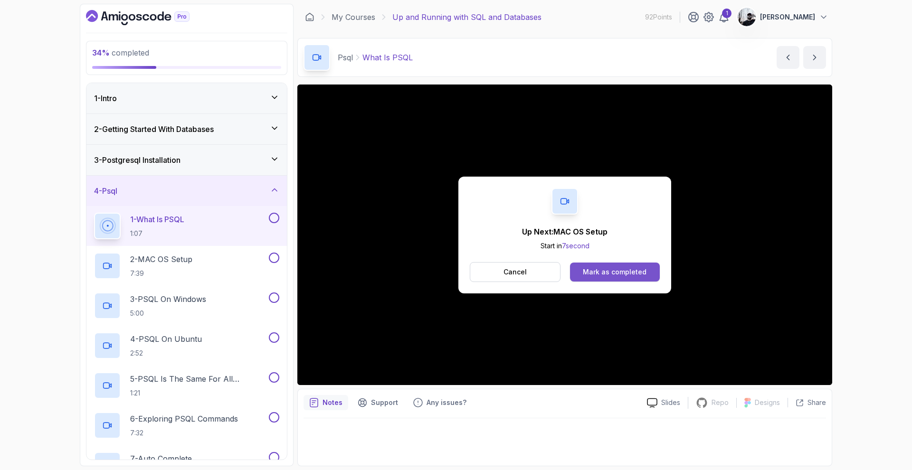
click at [607, 275] on div "Mark as completed" at bounding box center [615, 273] width 64 height 10
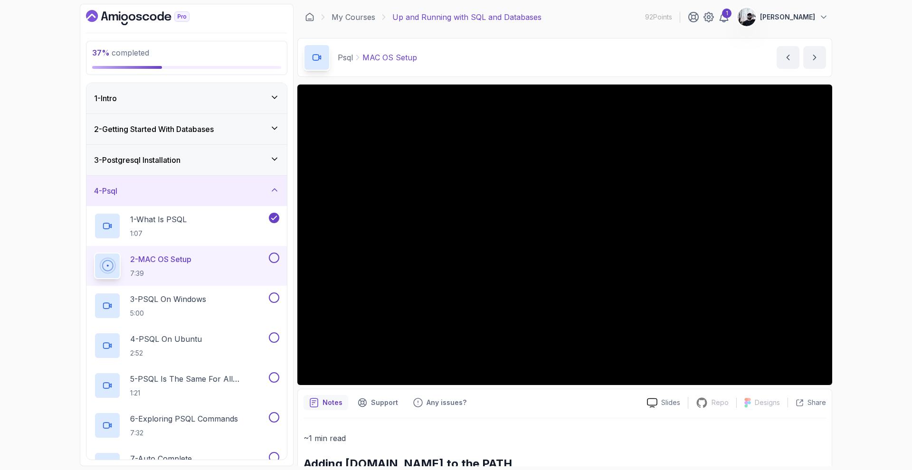
click at [276, 258] on button at bounding box center [274, 258] width 10 height 10
click at [274, 296] on button at bounding box center [274, 298] width 10 height 10
click at [275, 341] on button at bounding box center [274, 338] width 10 height 10
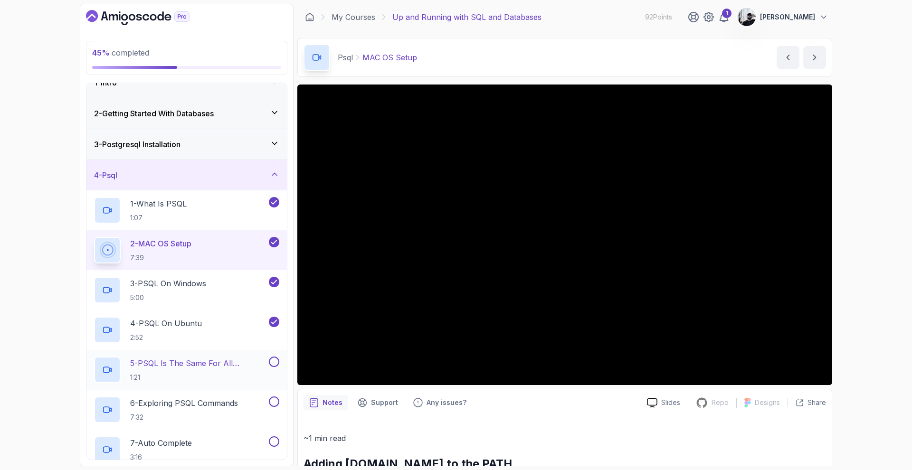
click at [218, 366] on p "5 - PSQL Is The Same For All Operating Systems" at bounding box center [198, 363] width 137 height 11
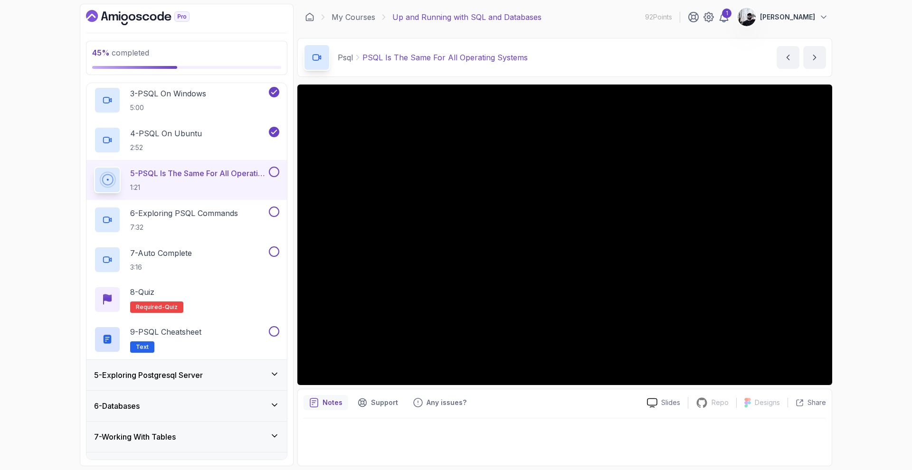
scroll to position [229, 0]
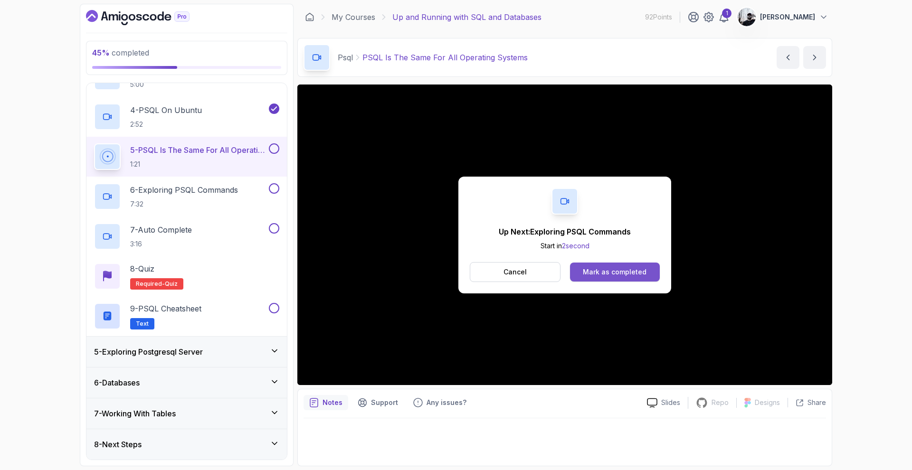
click at [608, 269] on div "Mark as completed" at bounding box center [615, 273] width 64 height 10
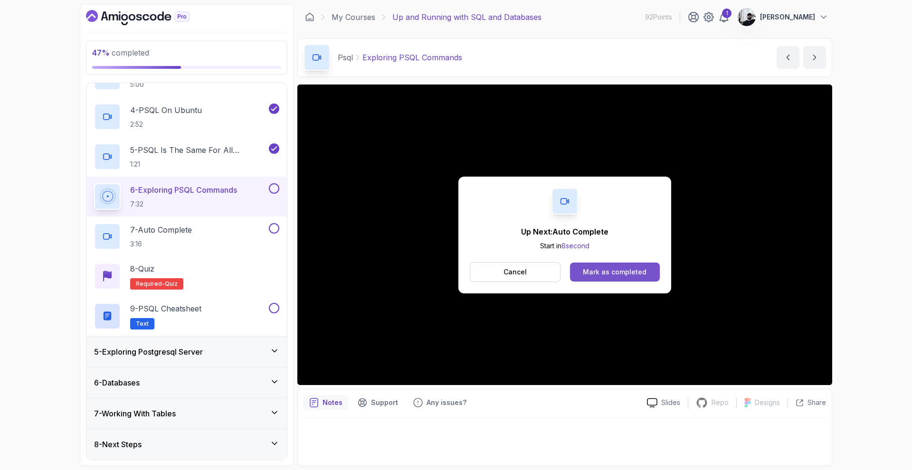
click at [600, 272] on div "Mark as completed" at bounding box center [615, 273] width 64 height 10
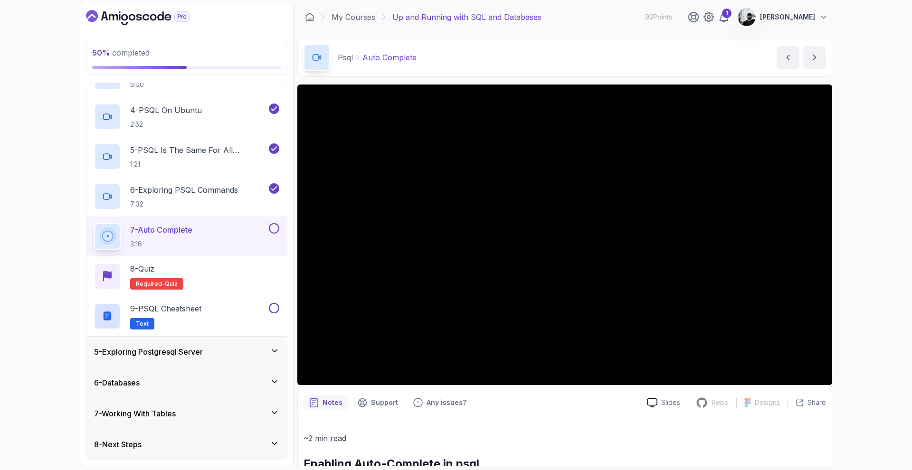
click at [273, 227] on button at bounding box center [274, 228] width 10 height 10
click at [235, 288] on div "8 - Quiz Required- quiz" at bounding box center [186, 276] width 185 height 27
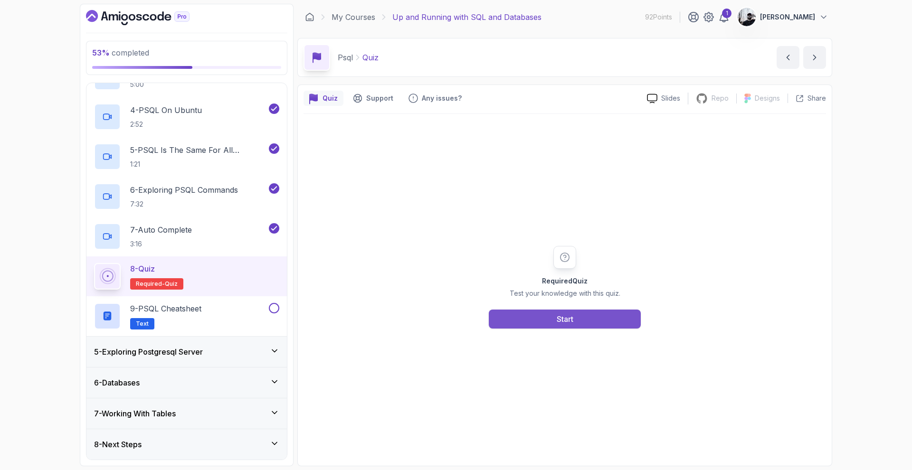
click at [574, 316] on button "Start" at bounding box center [565, 319] width 152 height 19
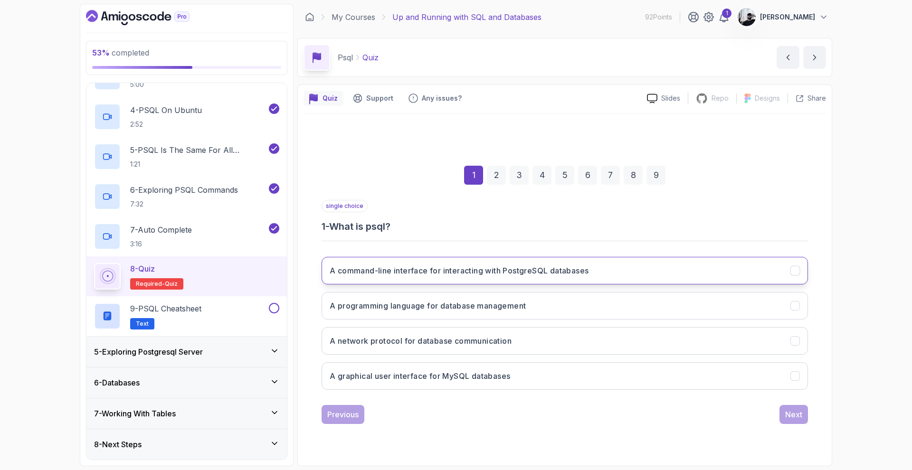
click at [564, 277] on button "A command-line interface for interacting with PostgreSQL databases" at bounding box center [565, 271] width 487 height 28
click at [792, 410] on div "Next" at bounding box center [794, 414] width 17 height 11
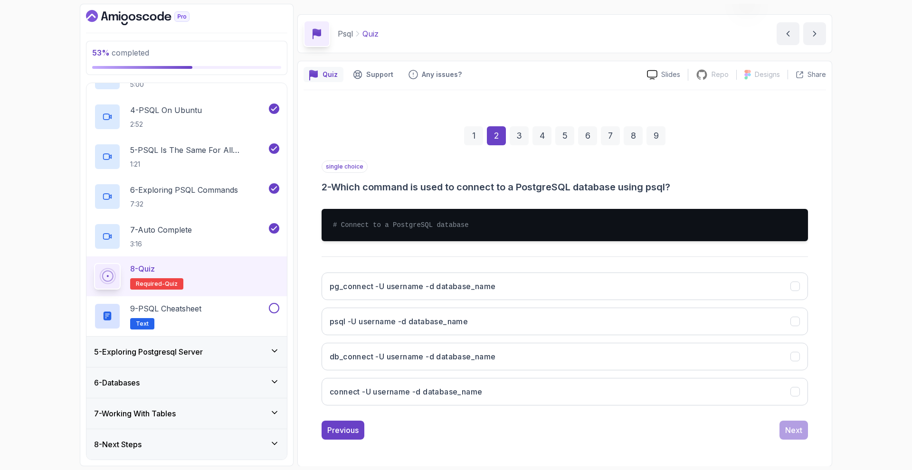
scroll to position [24, 0]
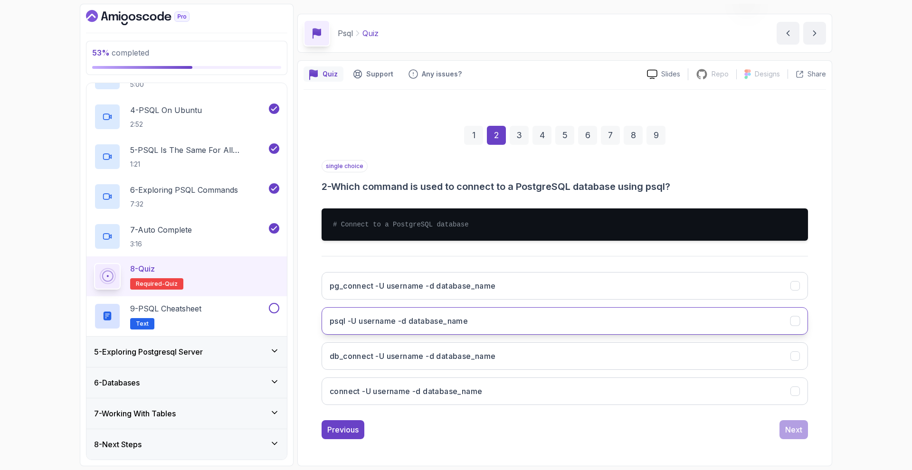
click at [512, 329] on button "psql -U username -d database_name" at bounding box center [565, 321] width 487 height 28
click at [791, 413] on div "Next" at bounding box center [794, 429] width 17 height 11
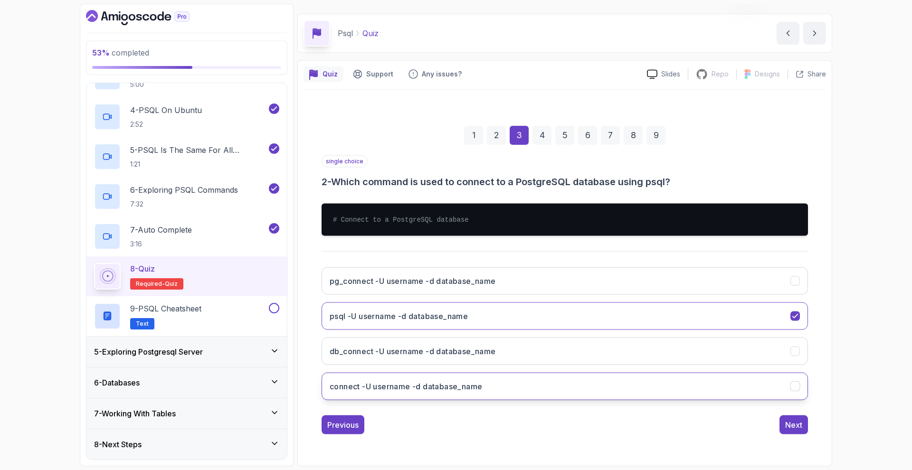
scroll to position [0, 0]
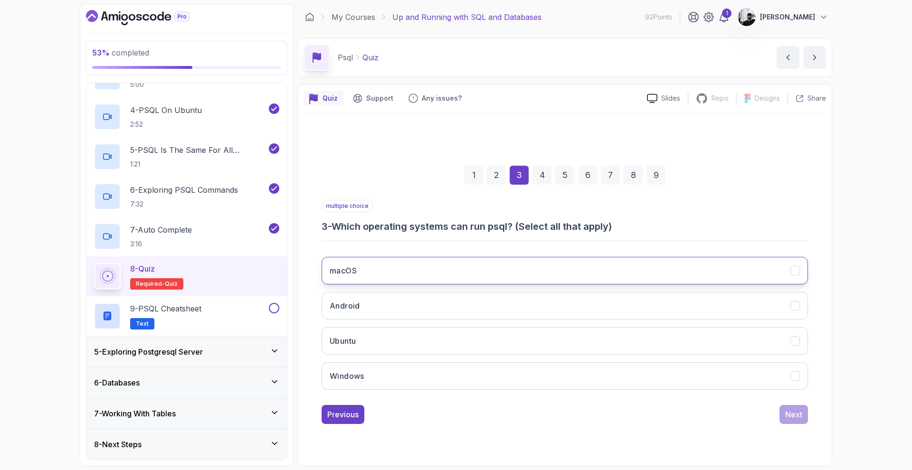
click at [449, 281] on button "macOS" at bounding box center [565, 271] width 487 height 28
click at [435, 303] on button "Android" at bounding box center [565, 306] width 487 height 28
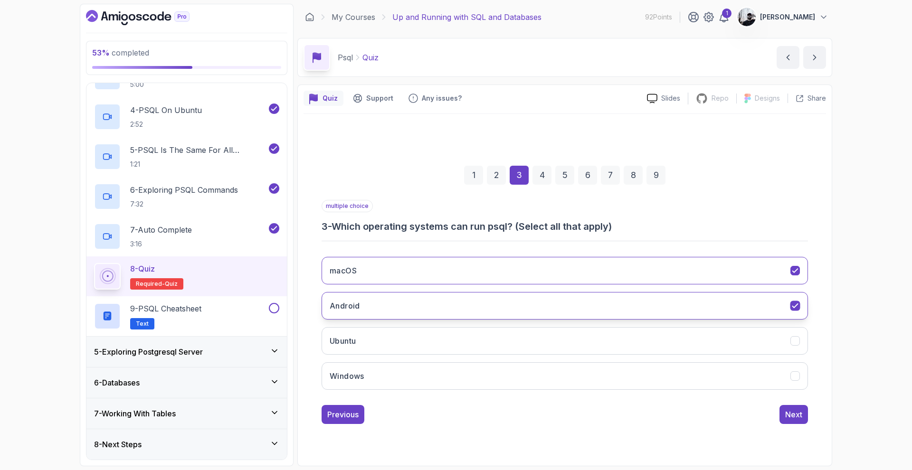
click at [442, 308] on button "Android" at bounding box center [565, 306] width 487 height 28
drag, startPoint x: 436, startPoint y: 340, endPoint x: 441, endPoint y: 346, distance: 7.4
click at [441, 346] on button "Ubuntu" at bounding box center [565, 341] width 487 height 28
drag, startPoint x: 467, startPoint y: 381, endPoint x: 516, endPoint y: 403, distance: 53.4
click at [469, 384] on button "Windows" at bounding box center [565, 377] width 487 height 28
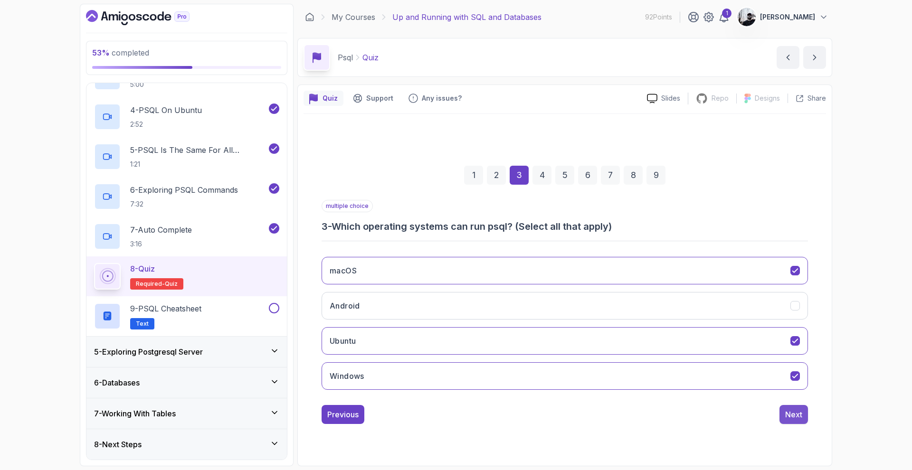
click at [803, 413] on button "Next" at bounding box center [794, 414] width 29 height 19
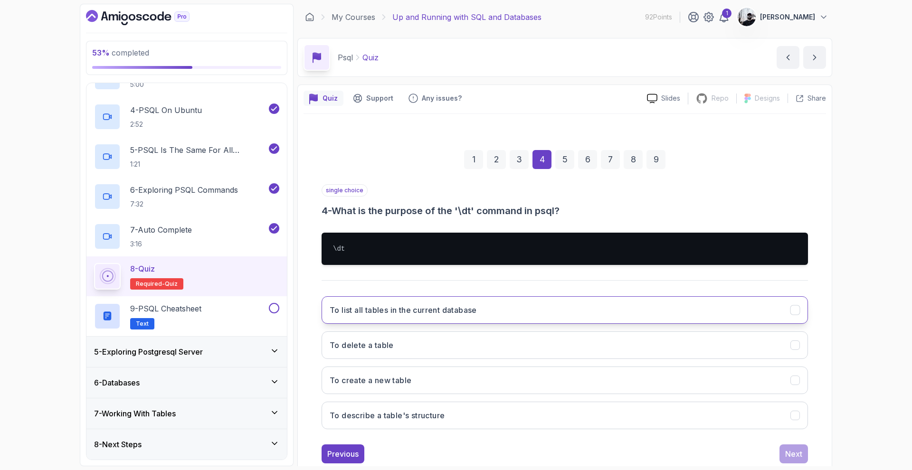
click at [499, 308] on button "To list all tables in the current database" at bounding box center [565, 311] width 487 height 28
click at [797, 413] on div "Next" at bounding box center [794, 454] width 17 height 11
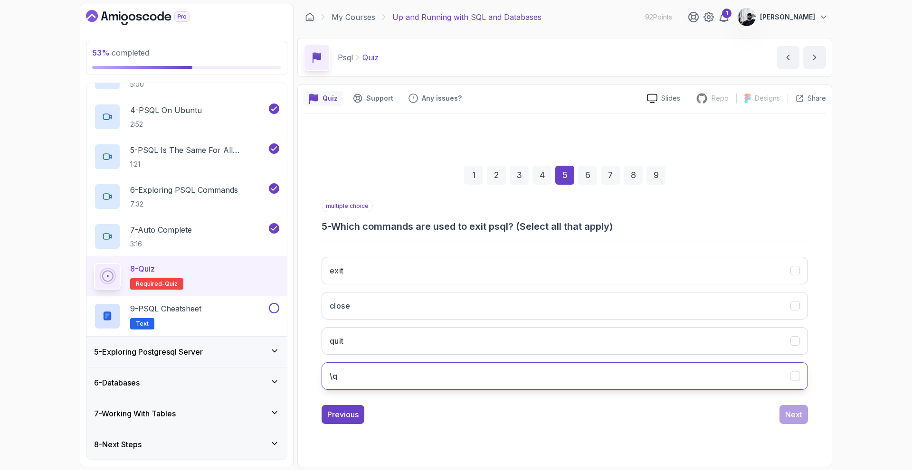
click at [450, 386] on button "\q" at bounding box center [565, 377] width 487 height 28
click at [557, 341] on button "quit" at bounding box center [565, 341] width 487 height 28
click at [792, 412] on div "Next" at bounding box center [794, 414] width 17 height 11
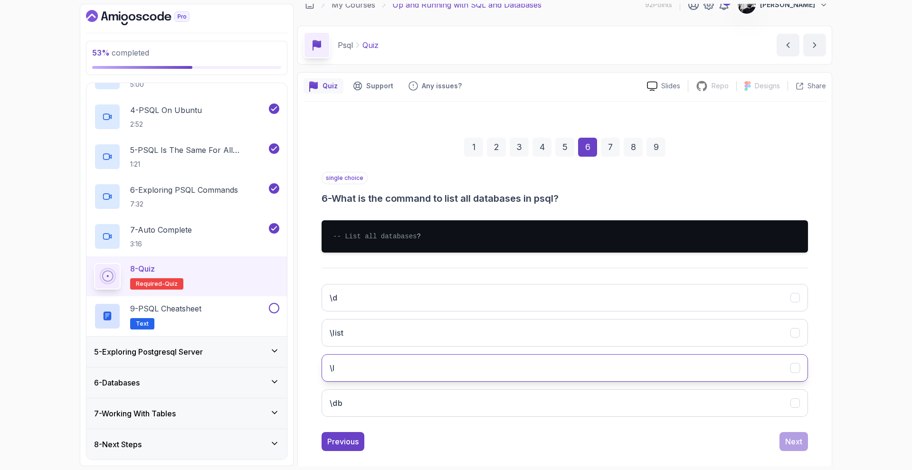
scroll to position [34, 0]
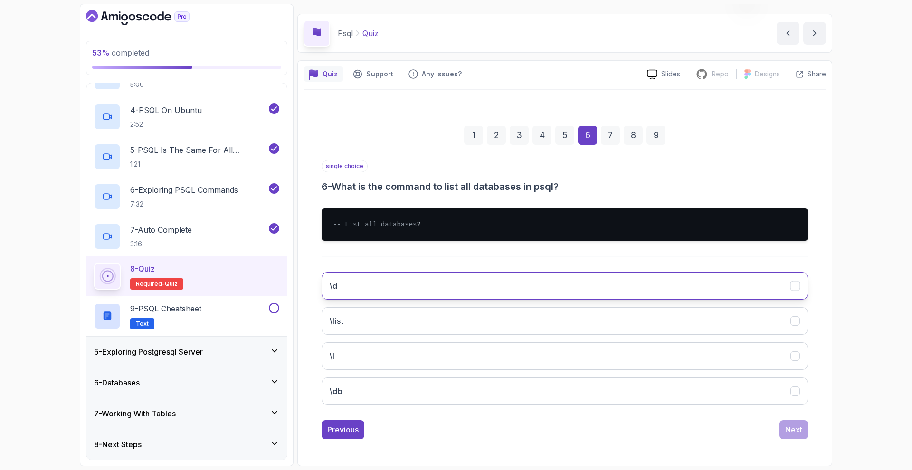
click at [373, 279] on button "\d" at bounding box center [565, 286] width 487 height 28
click at [402, 282] on button "\d" at bounding box center [565, 286] width 487 height 28
click at [401, 385] on button "\db" at bounding box center [565, 392] width 487 height 28
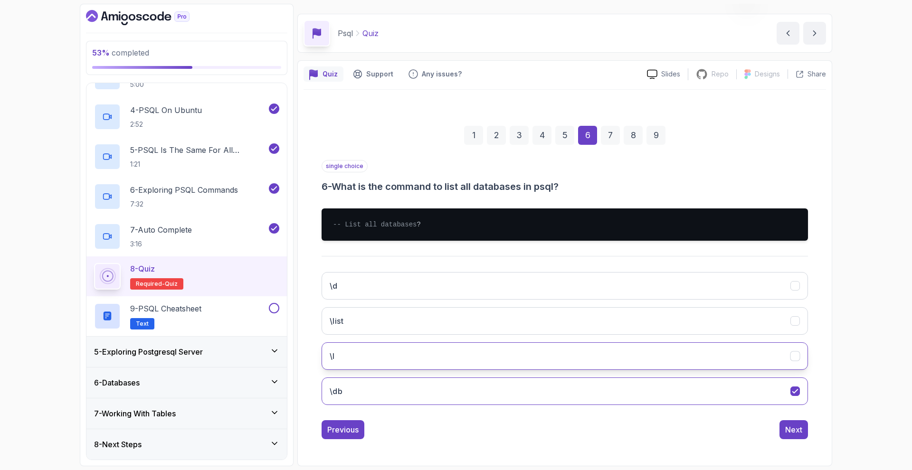
click at [418, 361] on button "\l" at bounding box center [565, 357] width 487 height 28
drag, startPoint x: 787, startPoint y: 423, endPoint x: 793, endPoint y: 423, distance: 6.7
click at [787, 413] on button "Next" at bounding box center [794, 430] width 29 height 19
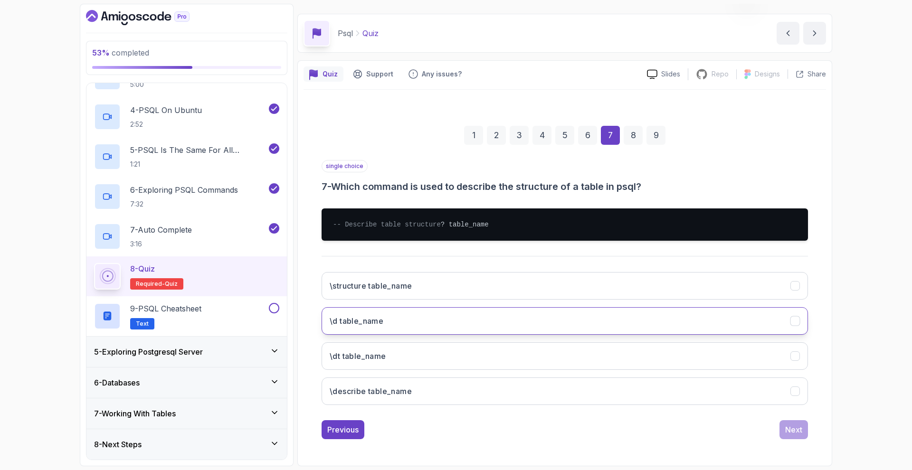
click at [389, 321] on button "\d table_name" at bounding box center [565, 321] width 487 height 28
click at [804, 413] on button "Next" at bounding box center [794, 430] width 29 height 19
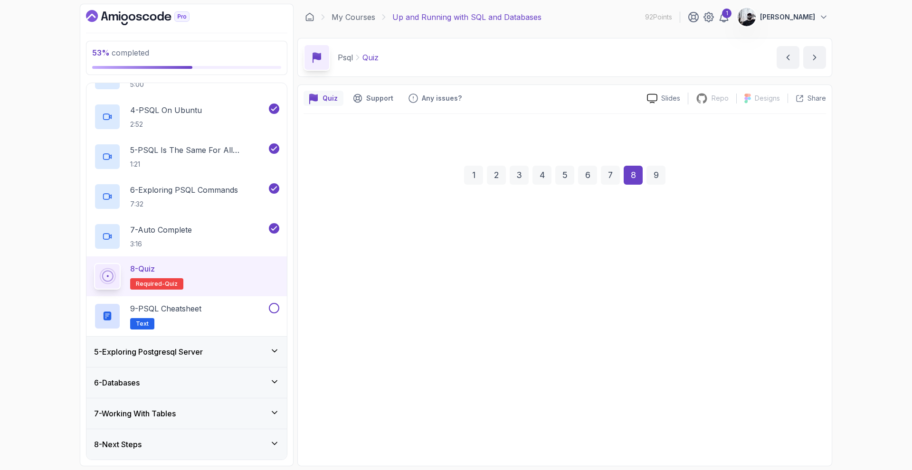
scroll to position [0, 0]
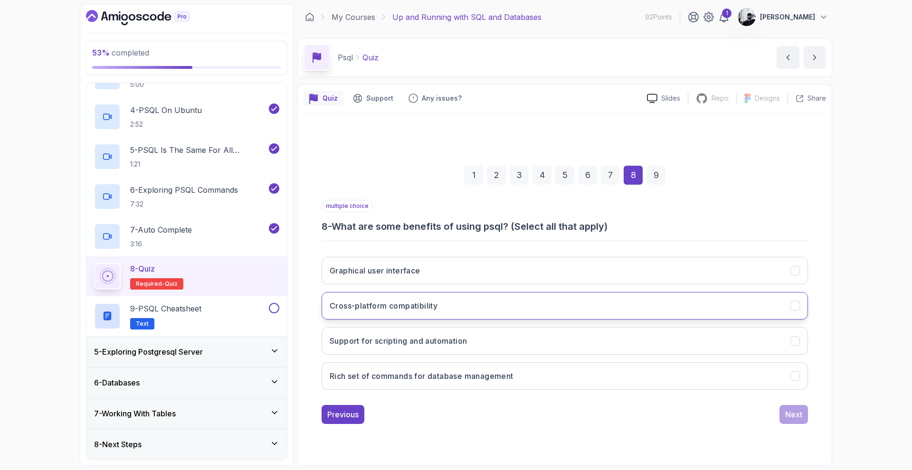
click at [430, 308] on h3 "Cross-platform compatibility" at bounding box center [384, 305] width 108 height 11
click at [480, 346] on button "Support for scripting and automation" at bounding box center [565, 341] width 487 height 28
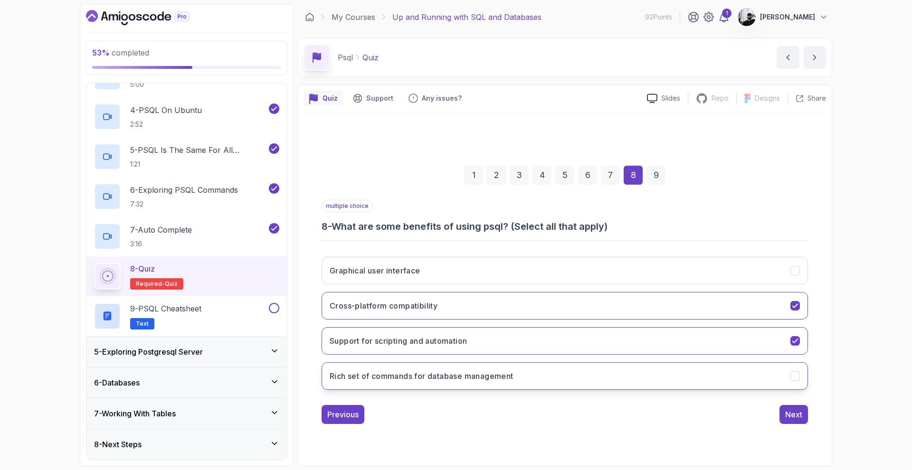
click at [519, 374] on button "Rich set of commands for database management" at bounding box center [565, 377] width 487 height 28
click at [801, 409] on div "Next" at bounding box center [794, 414] width 17 height 11
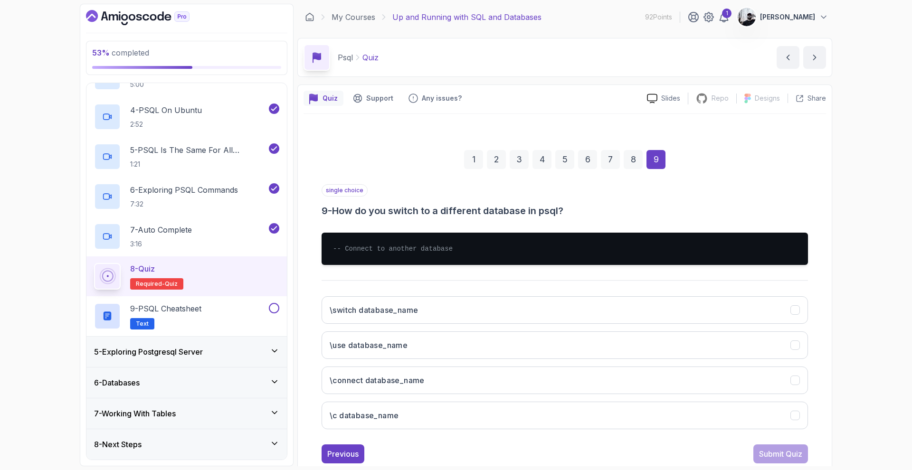
scroll to position [15, 0]
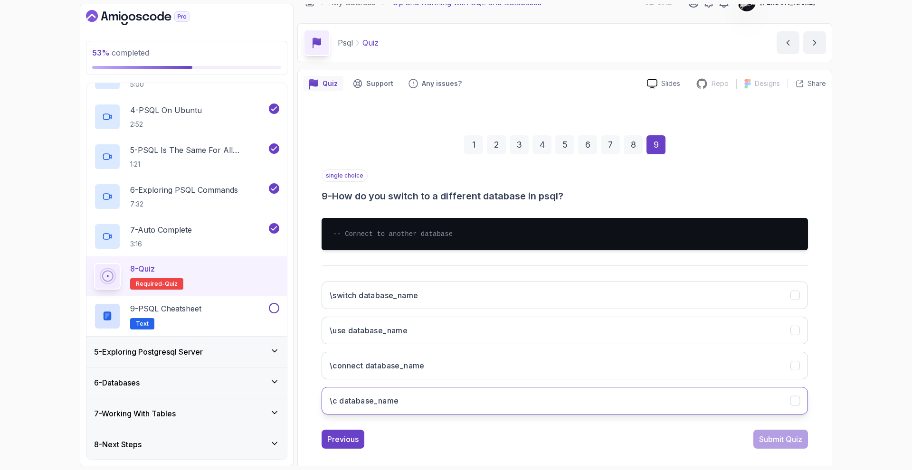
click at [691, 404] on button "\c database_name" at bounding box center [565, 401] width 487 height 28
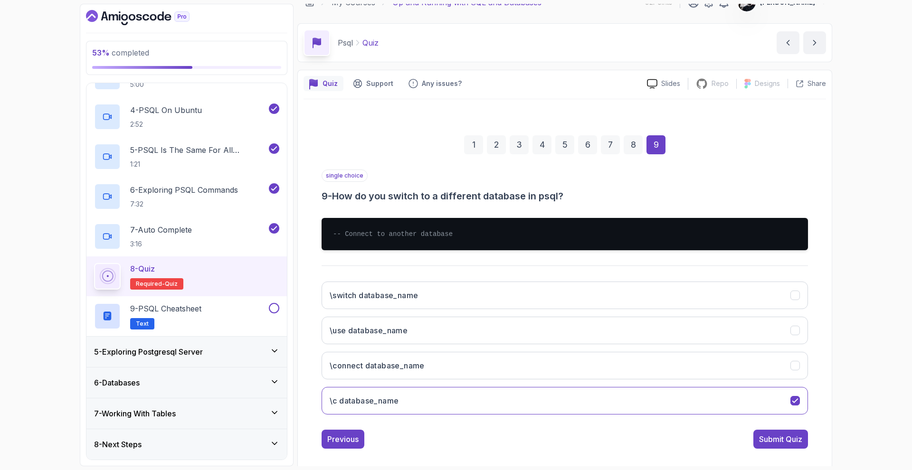
click at [824, 413] on div "1 2 3 4 5 6 7 8 9 single choice 9 - How do you switch to a different database i…" at bounding box center [565, 285] width 523 height 344
click at [781, 413] on div "Submit Quiz" at bounding box center [780, 439] width 43 height 11
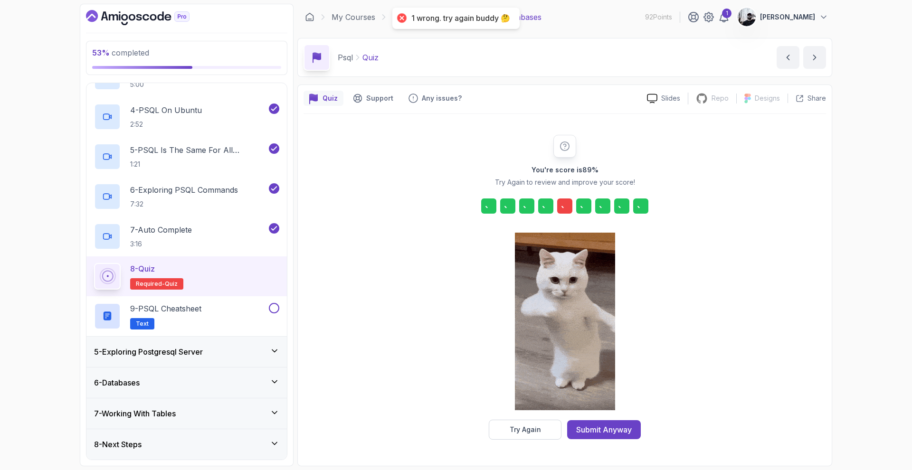
scroll to position [0, 0]
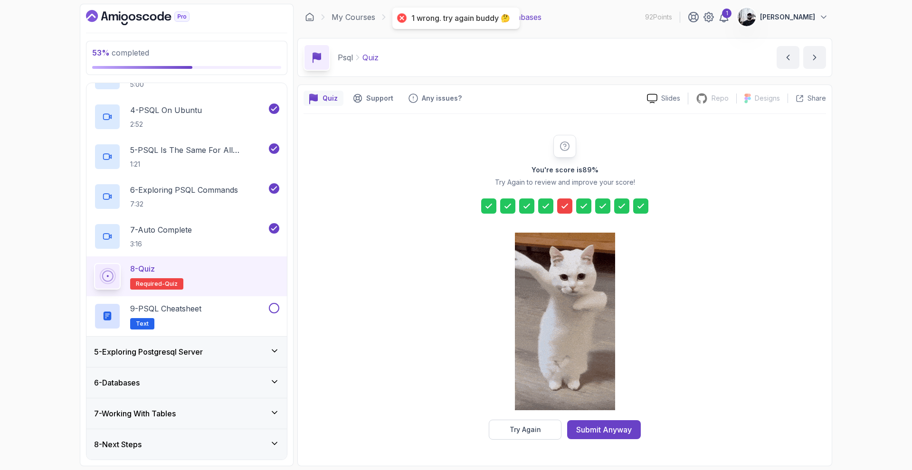
click at [560, 199] on div at bounding box center [564, 206] width 15 height 15
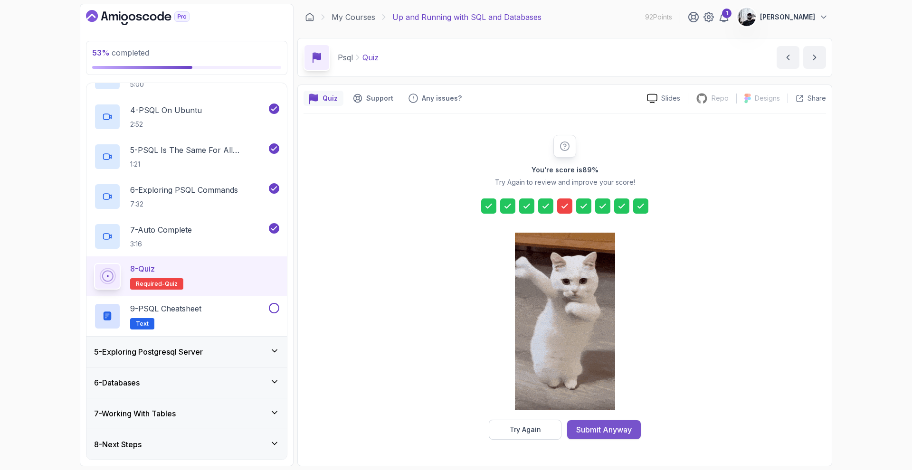
click at [607, 413] on div "Submit Anyway" at bounding box center [604, 429] width 56 height 11
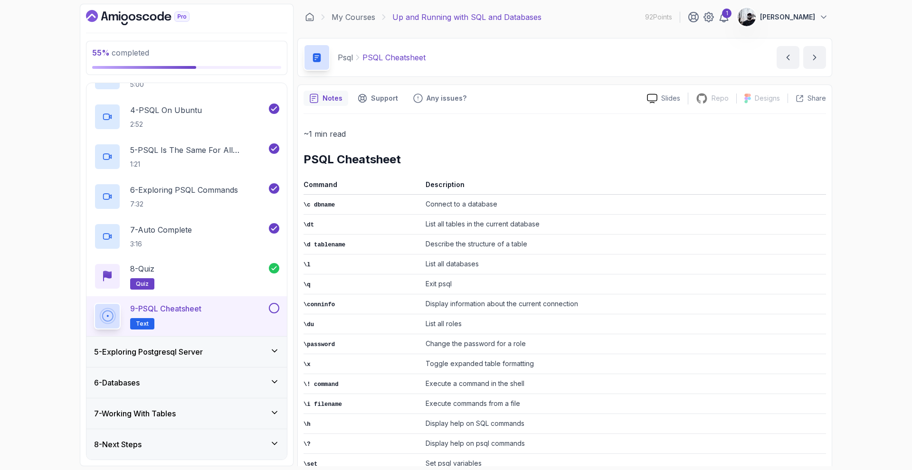
click at [274, 307] on button at bounding box center [274, 308] width 10 height 10
click at [245, 362] on div "5 - Exploring Postgresql Server" at bounding box center [186, 352] width 201 height 30
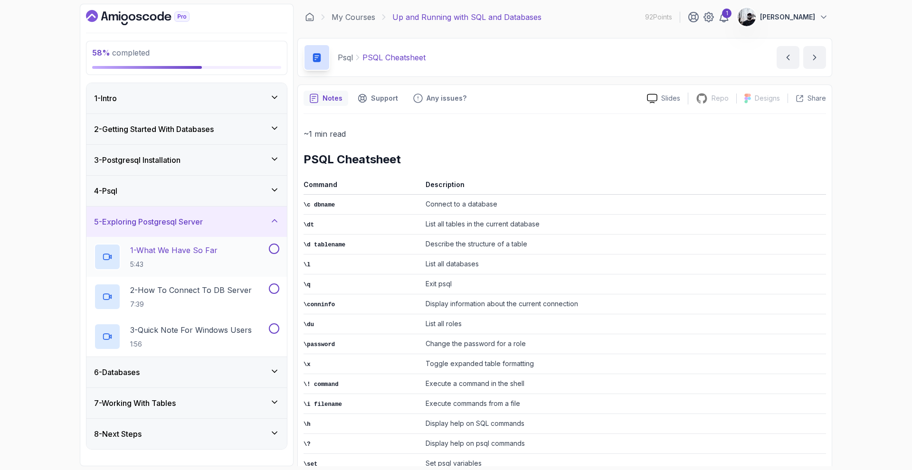
click at [231, 265] on div "1 - What We Have So Far 5:43" at bounding box center [180, 257] width 173 height 27
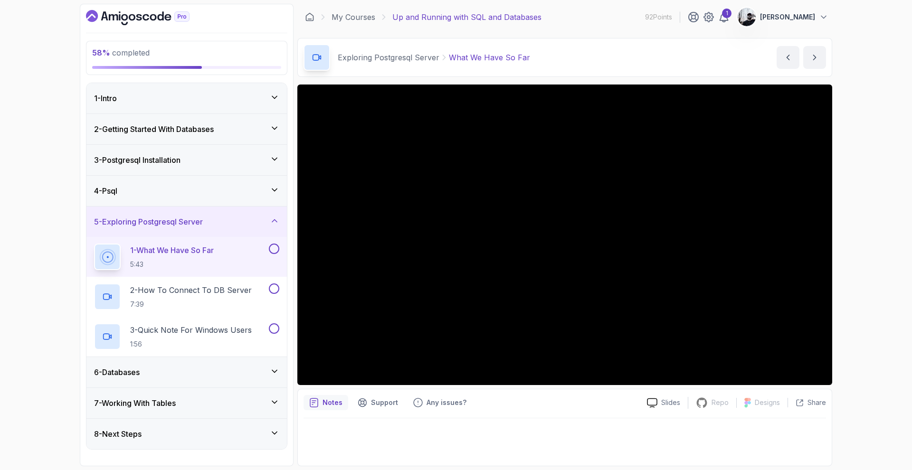
click at [246, 373] on div "6 - Databases" at bounding box center [186, 372] width 185 height 11
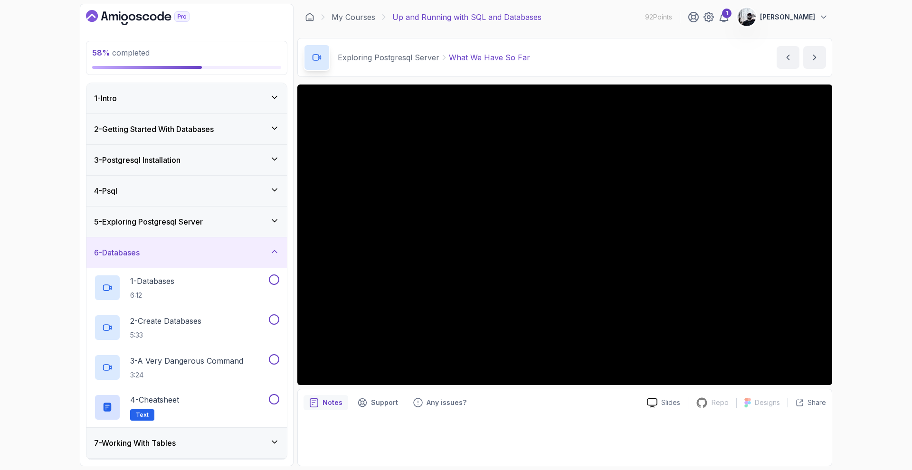
click at [155, 413] on div "7 - Working With Tables" at bounding box center [186, 443] width 201 height 30
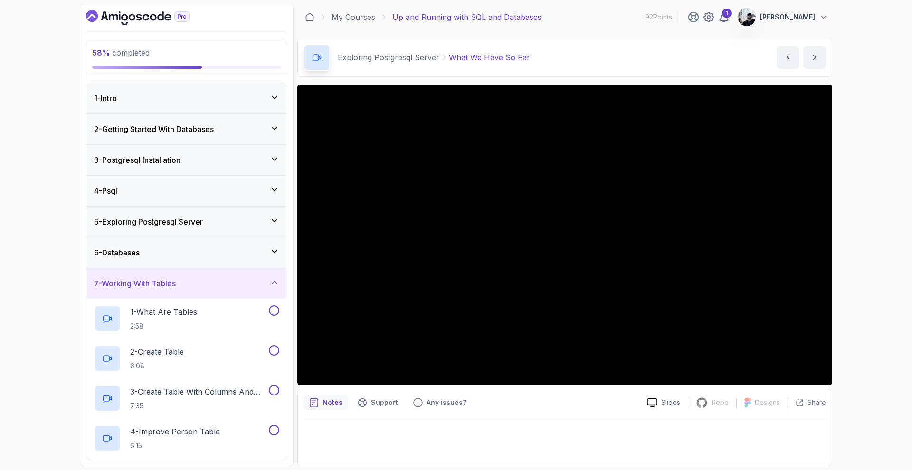
drag, startPoint x: 166, startPoint y: 221, endPoint x: 170, endPoint y: 224, distance: 5.4
click at [166, 221] on h3 "5 - Exploring Postgresql Server" at bounding box center [148, 221] width 109 height 11
